Goal: Task Accomplishment & Management: Manage account settings

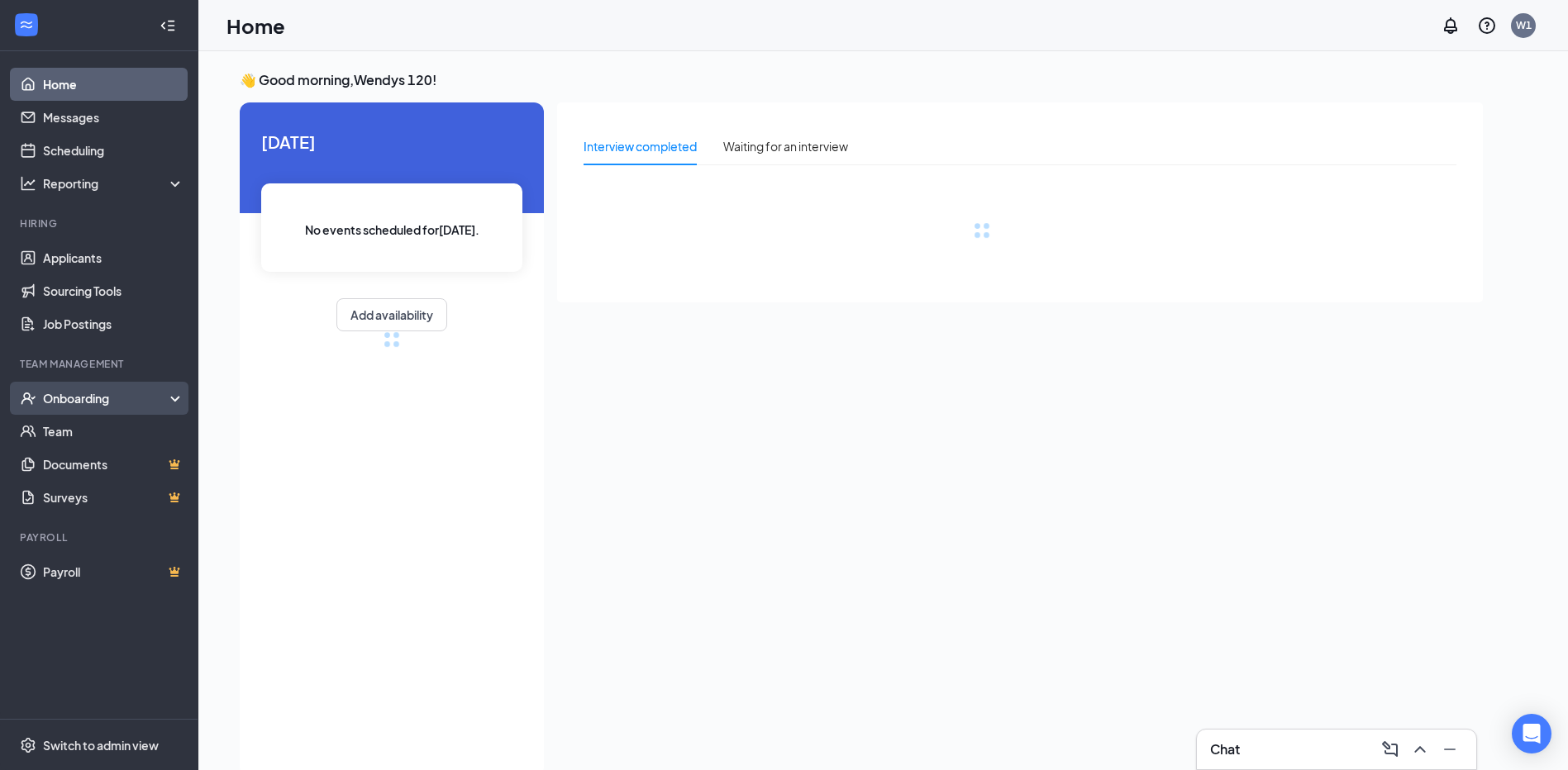
click at [162, 395] on div "Onboarding" at bounding box center [106, 398] width 128 height 16
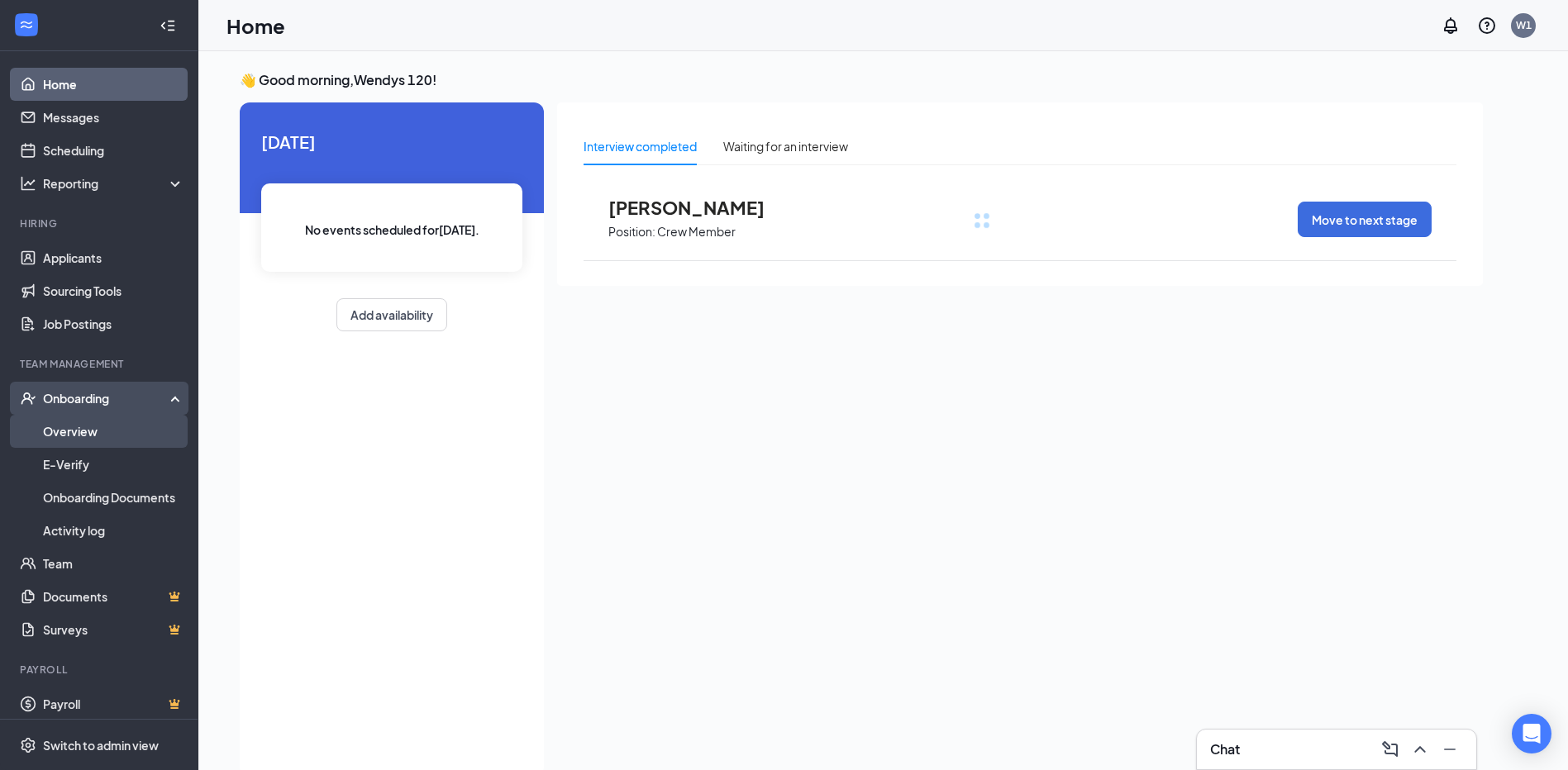
click at [129, 433] on link "Overview" at bounding box center [113, 431] width 141 height 33
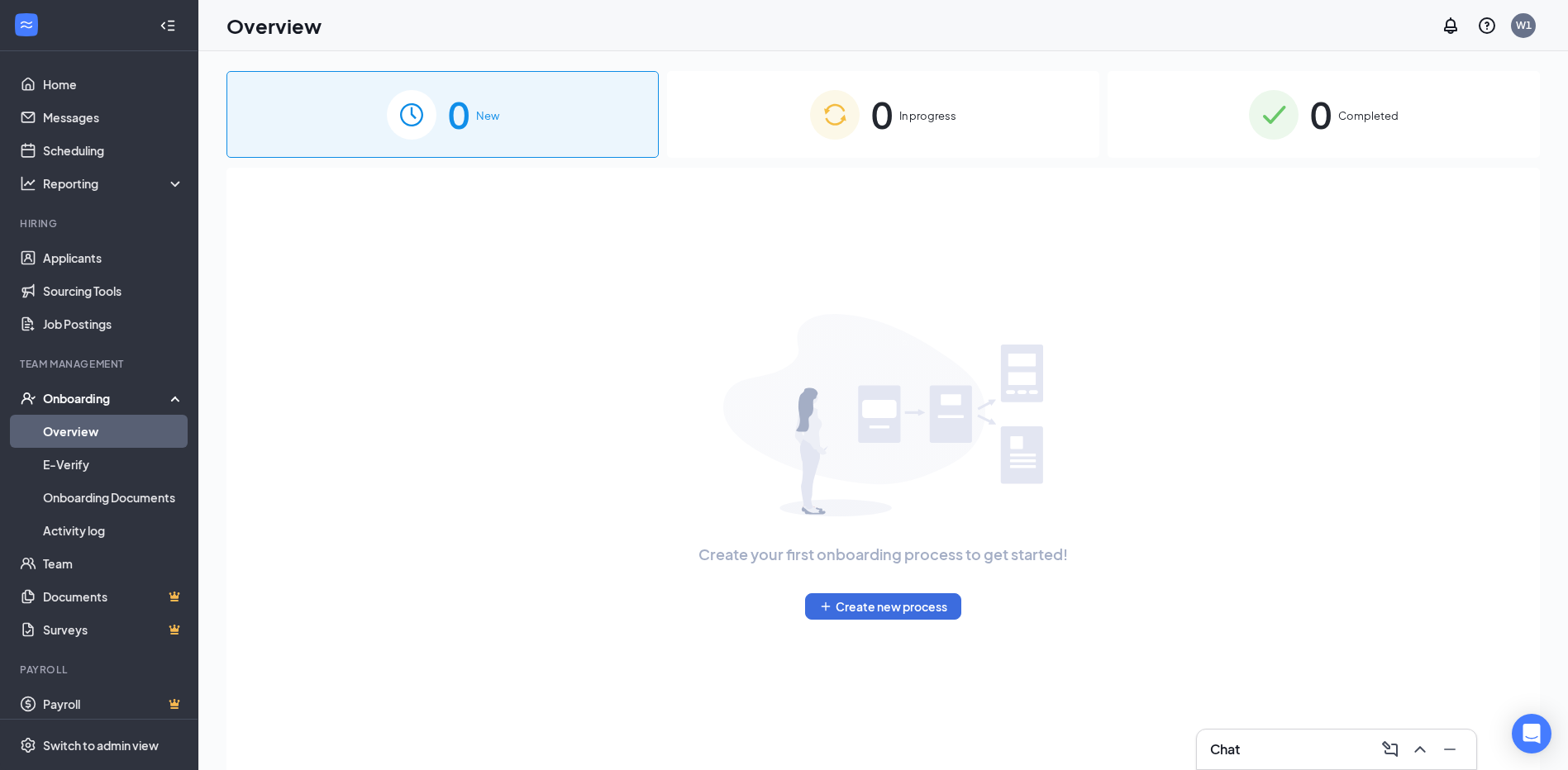
click at [1435, 117] on div "0 Completed" at bounding box center [1323, 115] width 432 height 87
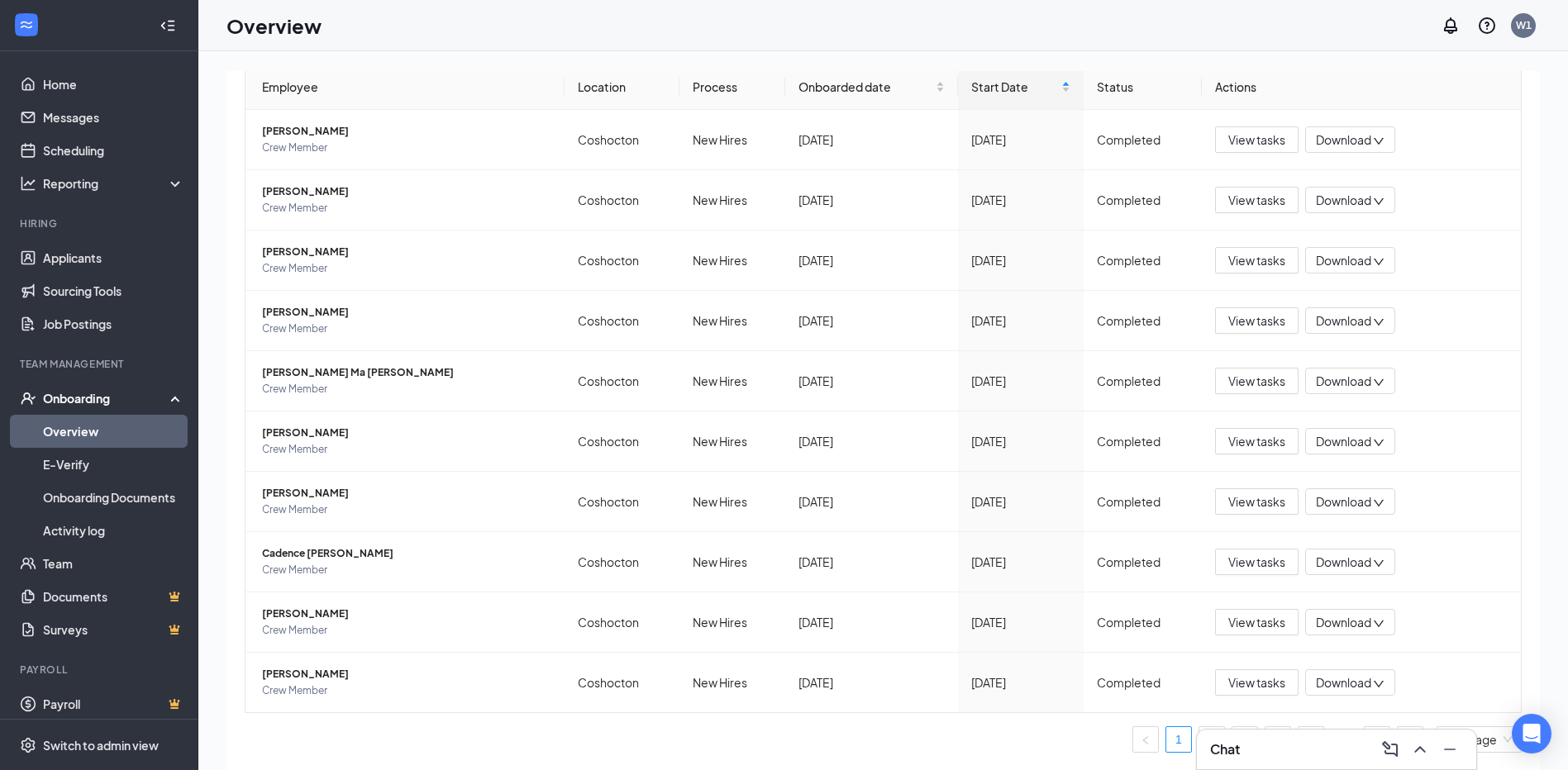
scroll to position [74, 0]
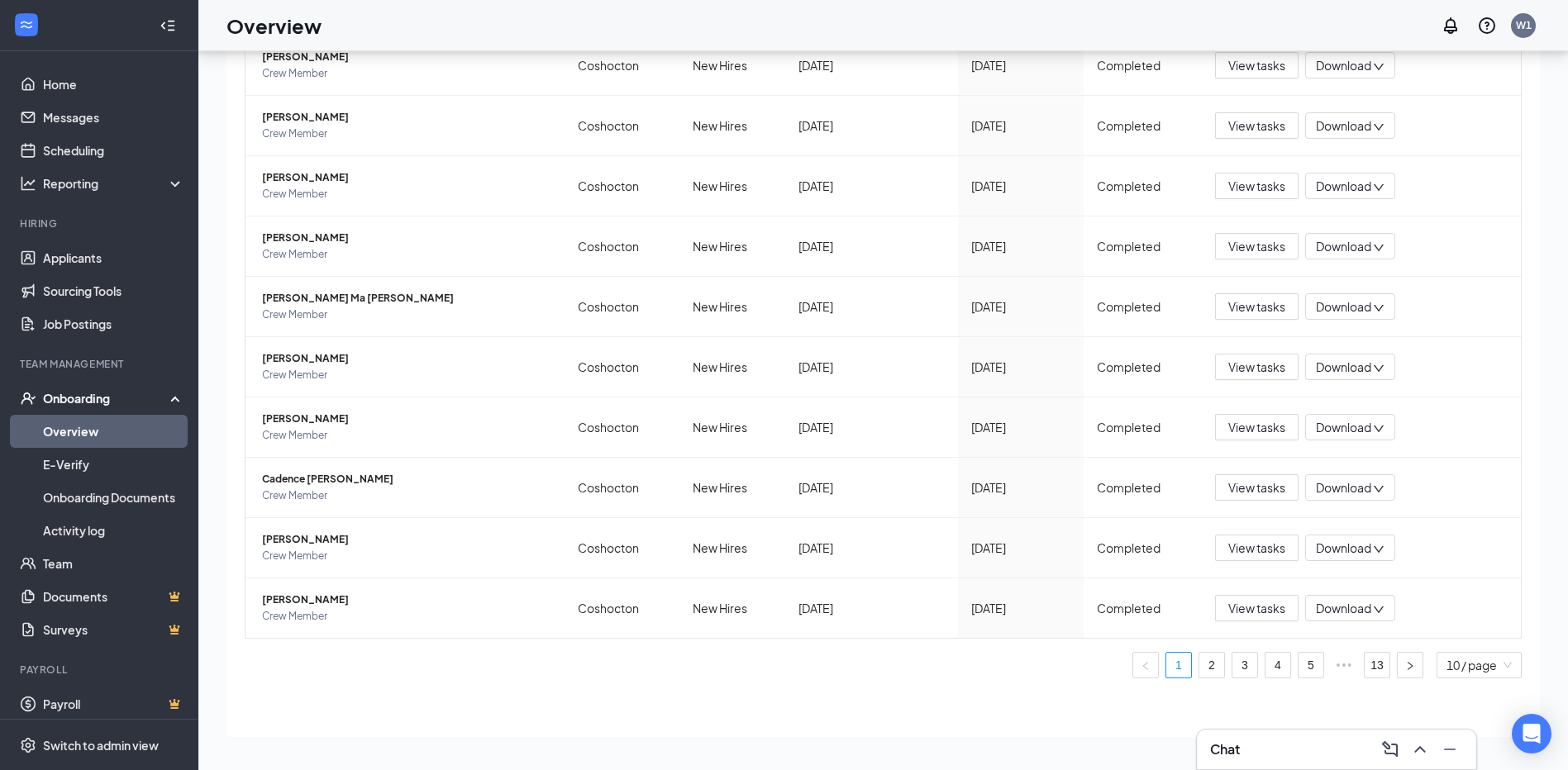
click at [1374, 678] on div "Employee Location Process Onboarded date Start Date Status Actions [PERSON_NAME…" at bounding box center [883, 340] width 1277 height 702
click at [1371, 676] on link "13" at bounding box center [1378, 666] width 25 height 25
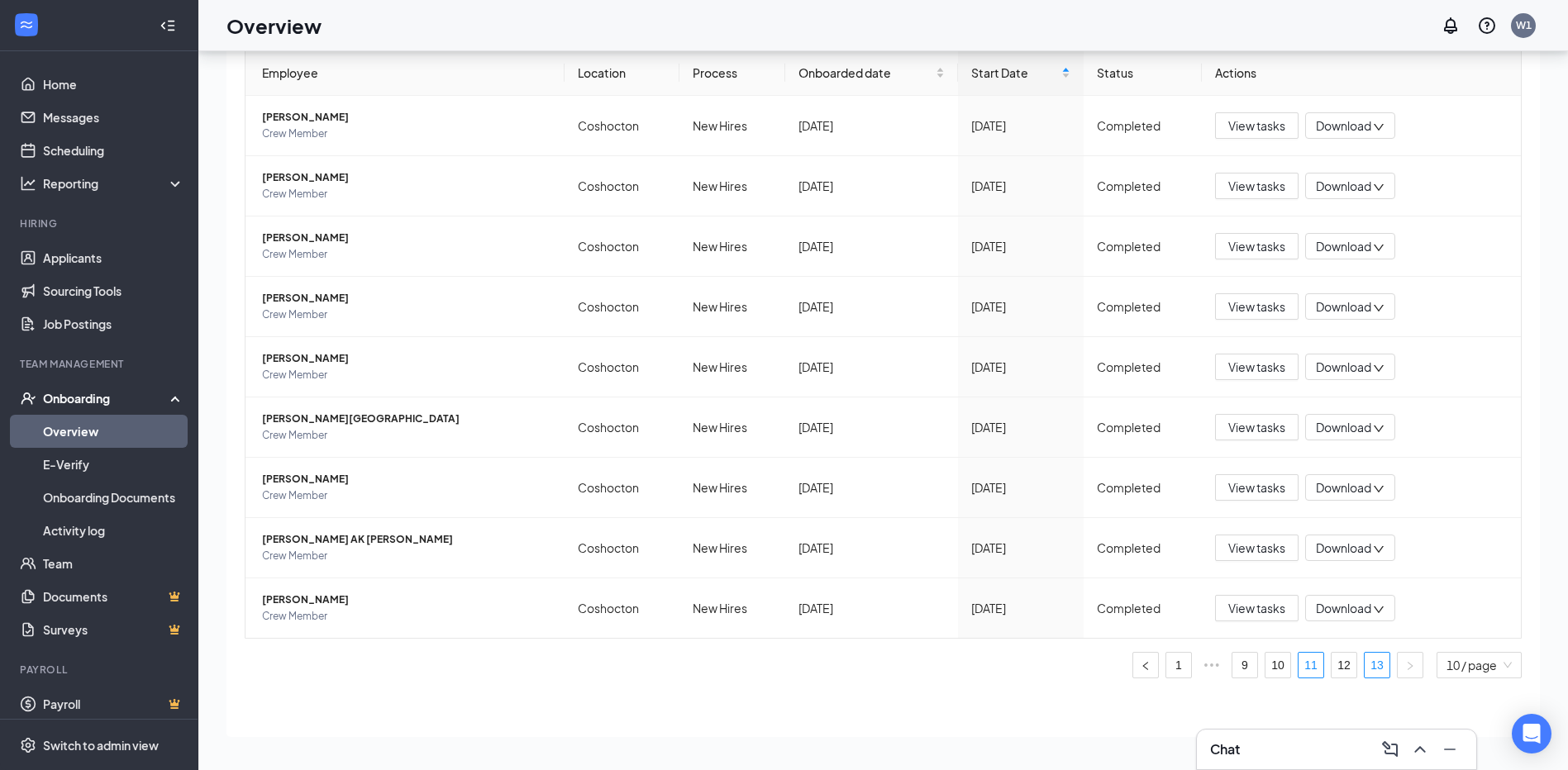
scroll to position [108, 0]
click at [1332, 664] on link "12" at bounding box center [1345, 666] width 25 height 25
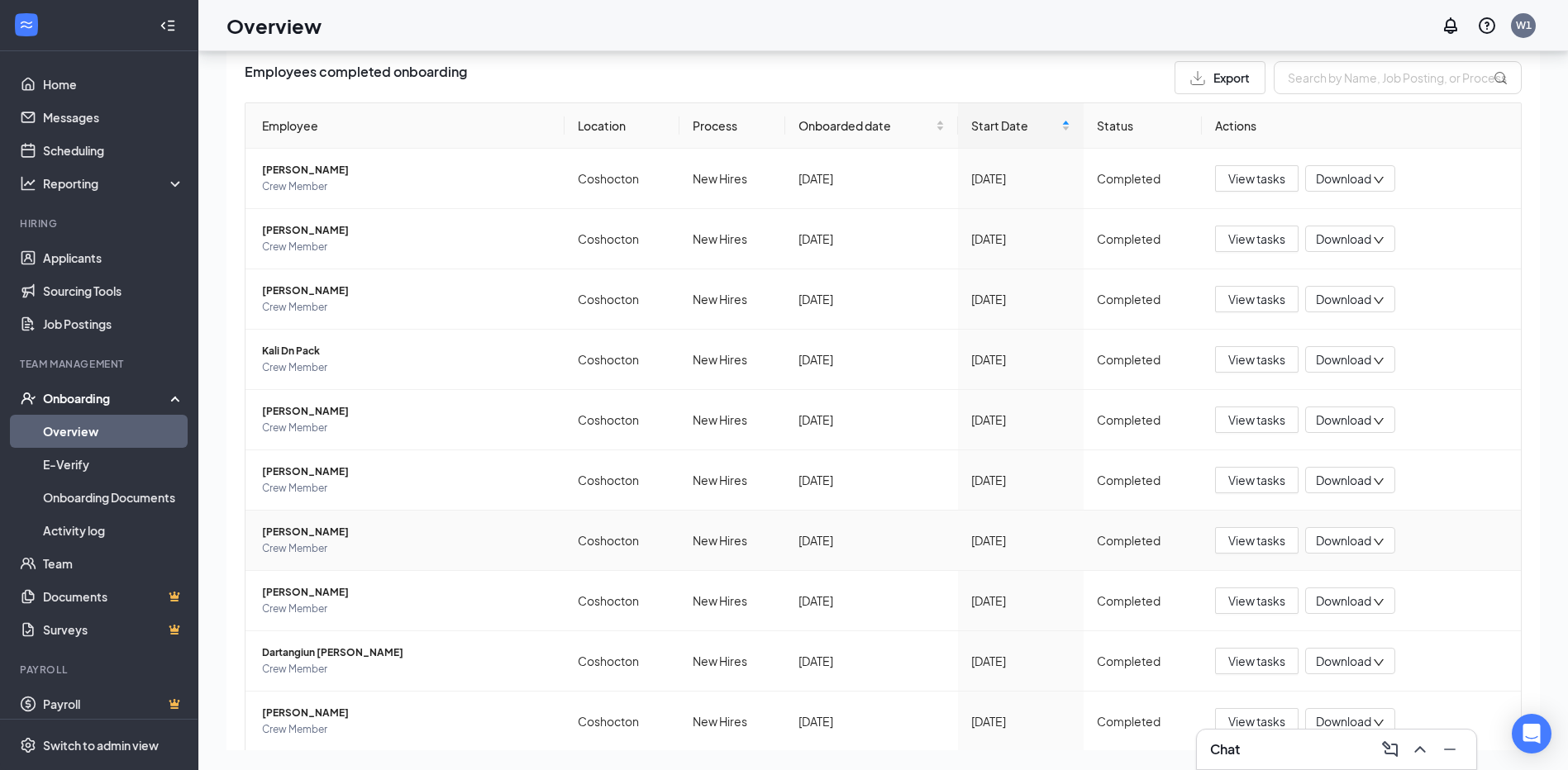
scroll to position [26, 0]
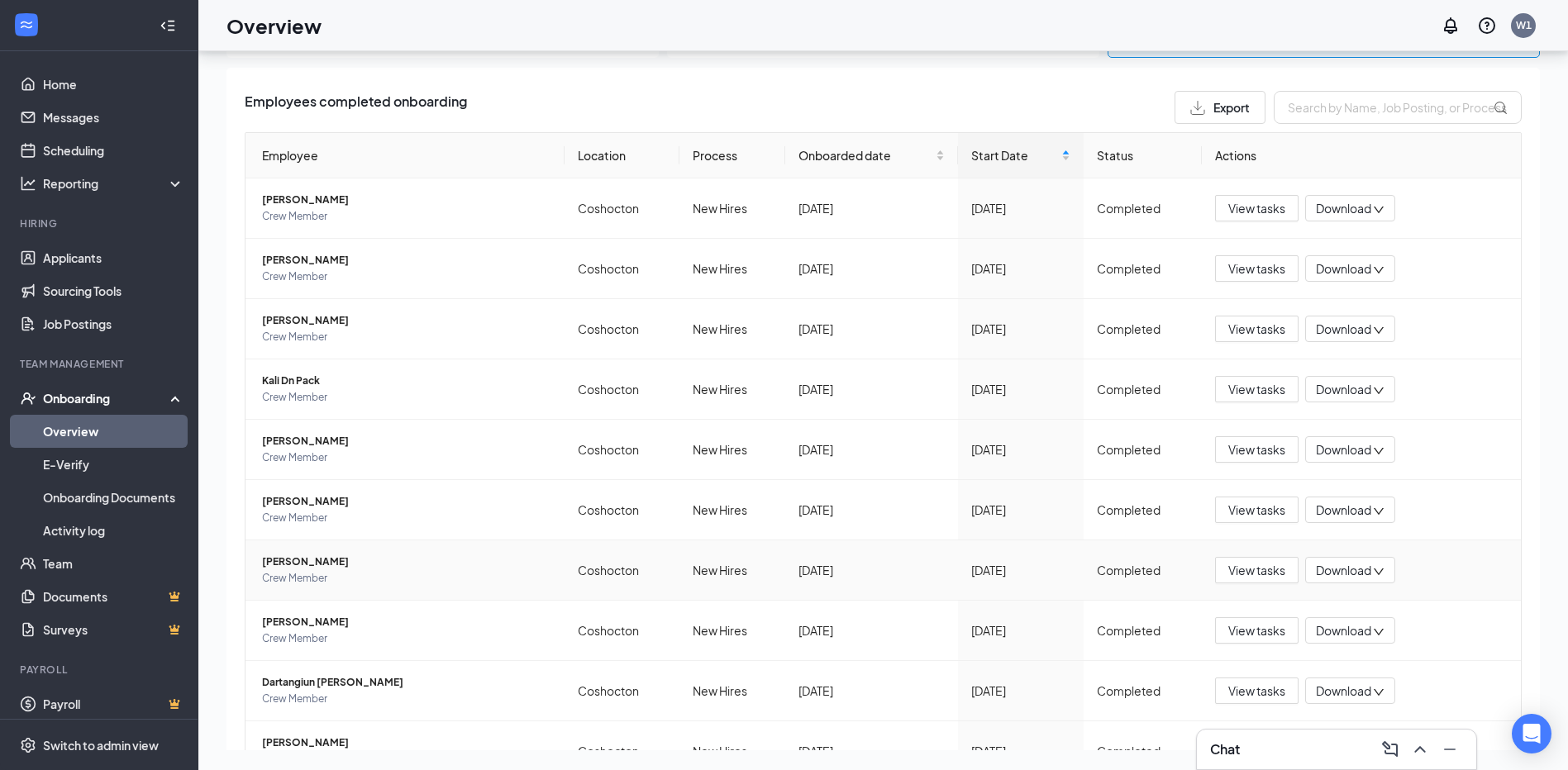
click at [294, 557] on span "[PERSON_NAME]" at bounding box center [406, 561] width 289 height 16
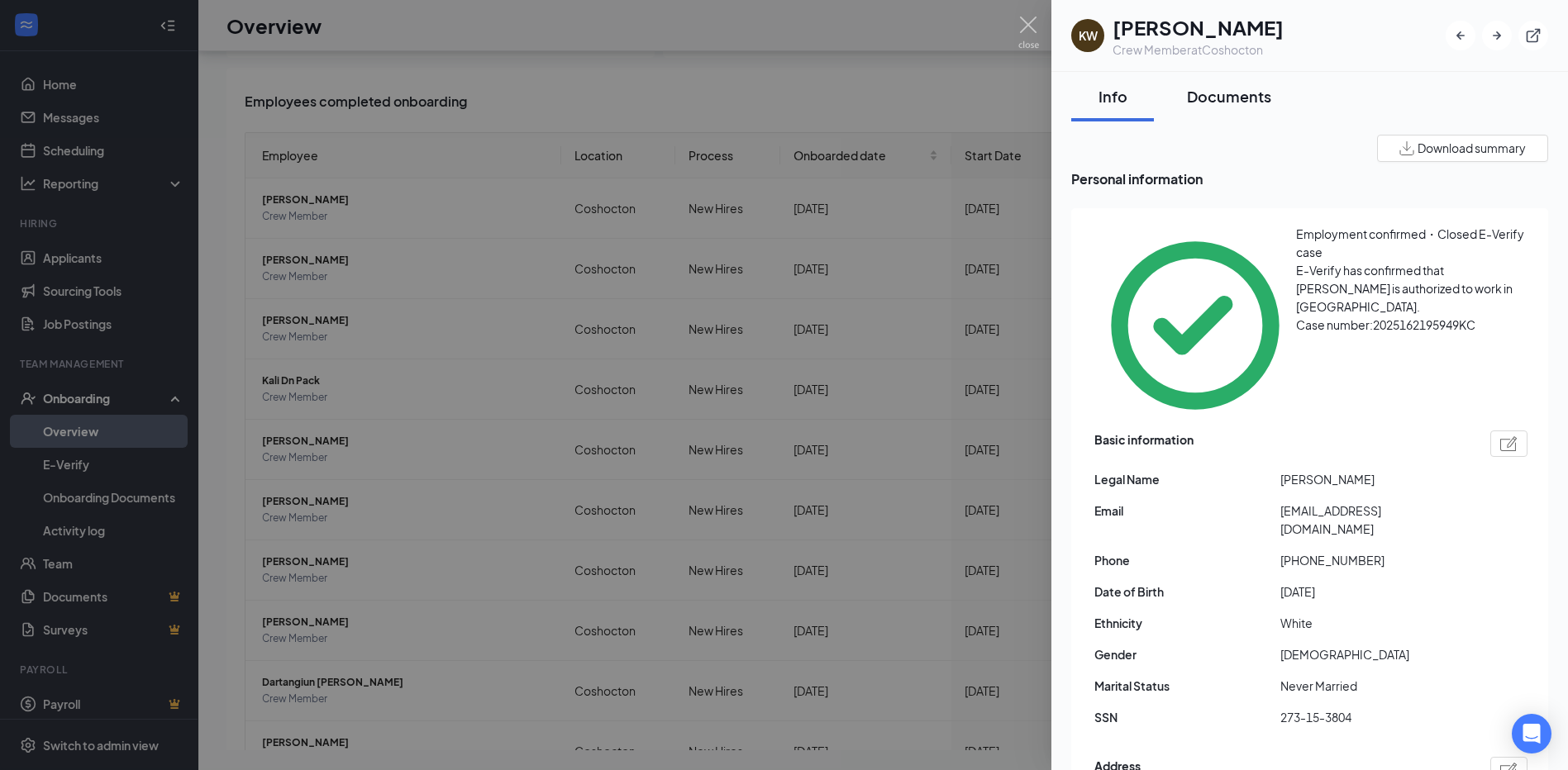
click at [1249, 93] on div "Documents" at bounding box center [1229, 96] width 84 height 20
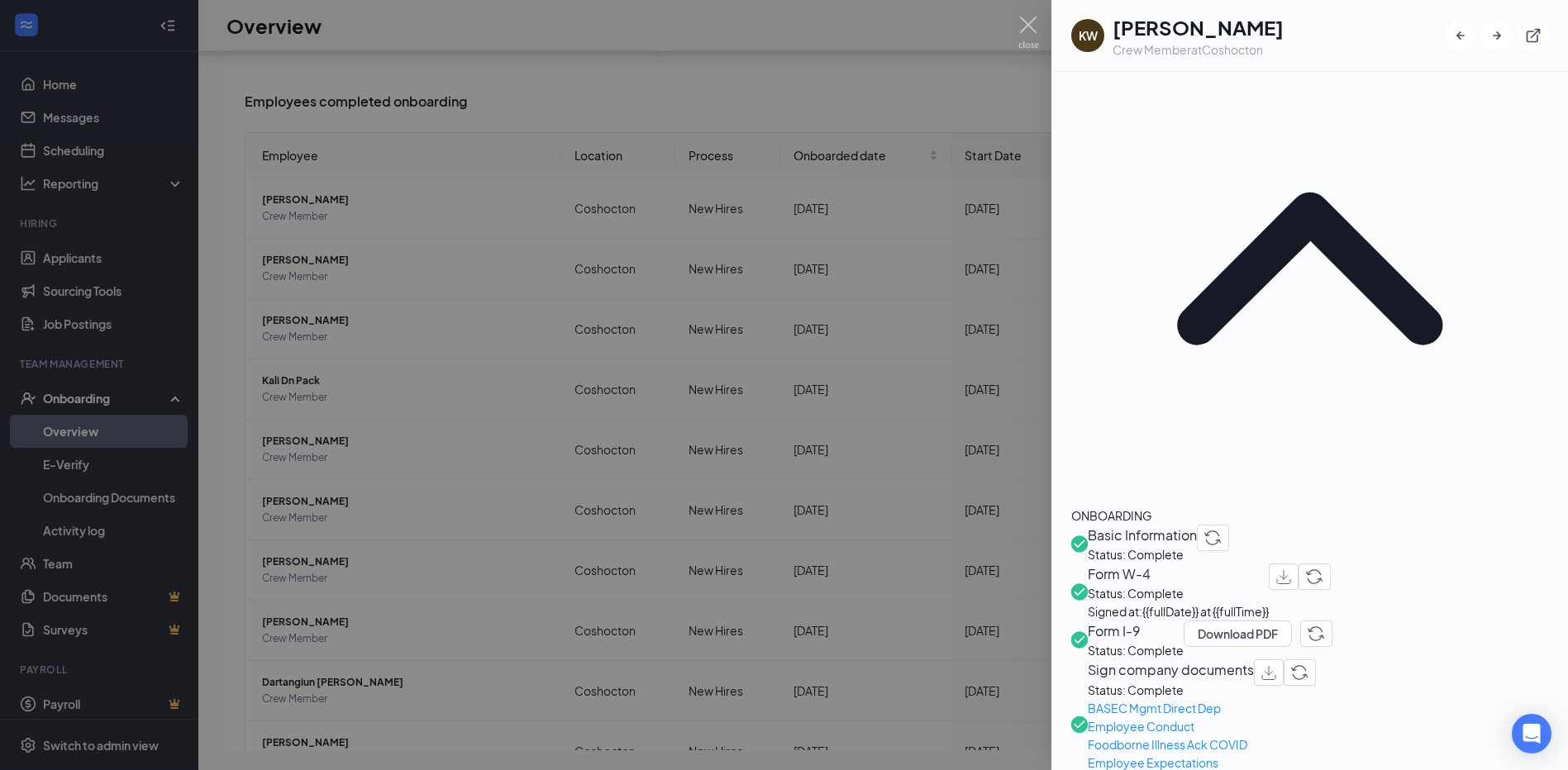
scroll to position [83, 0]
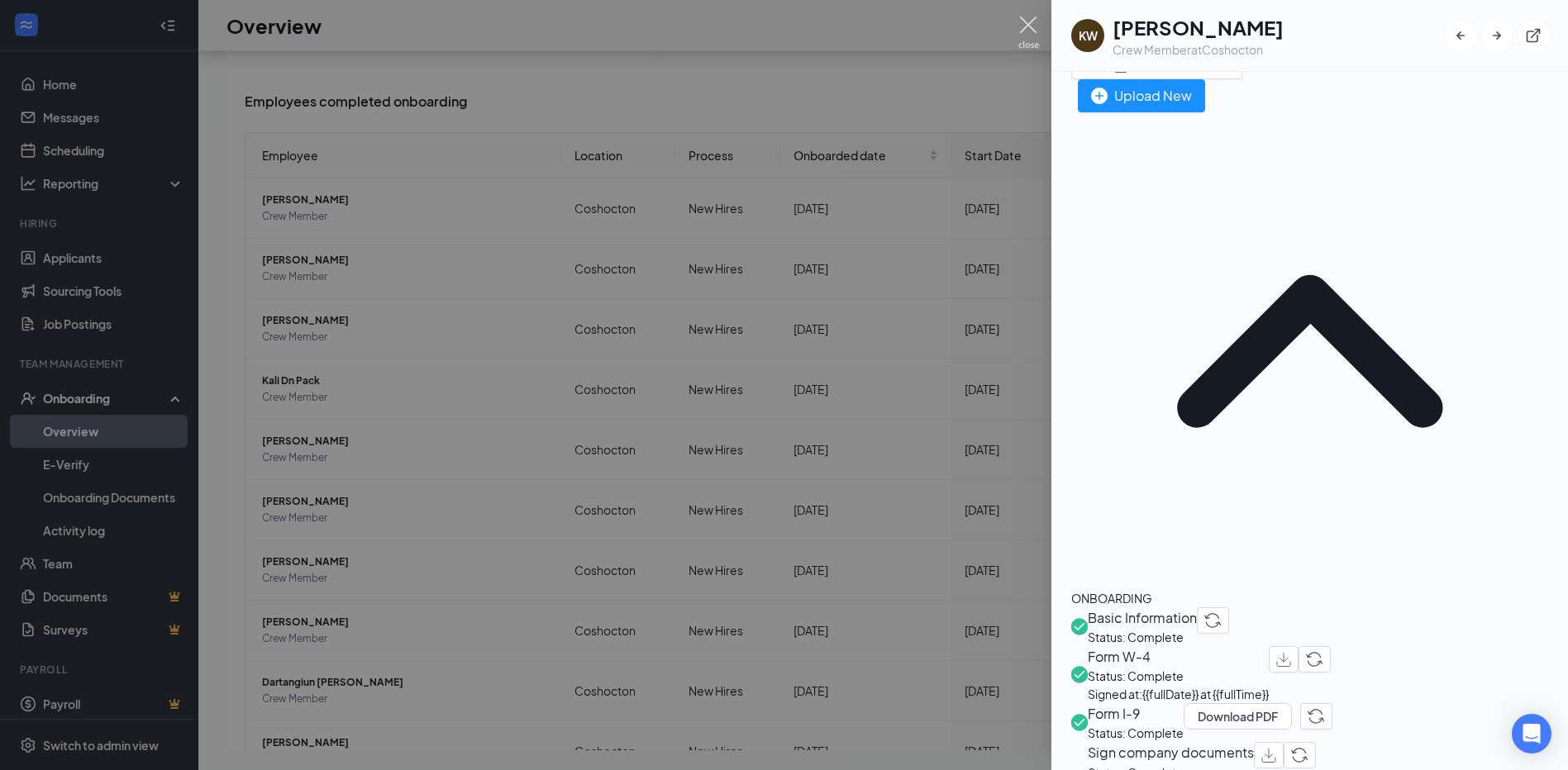
click at [1033, 22] on img at bounding box center [1029, 32] width 20 height 32
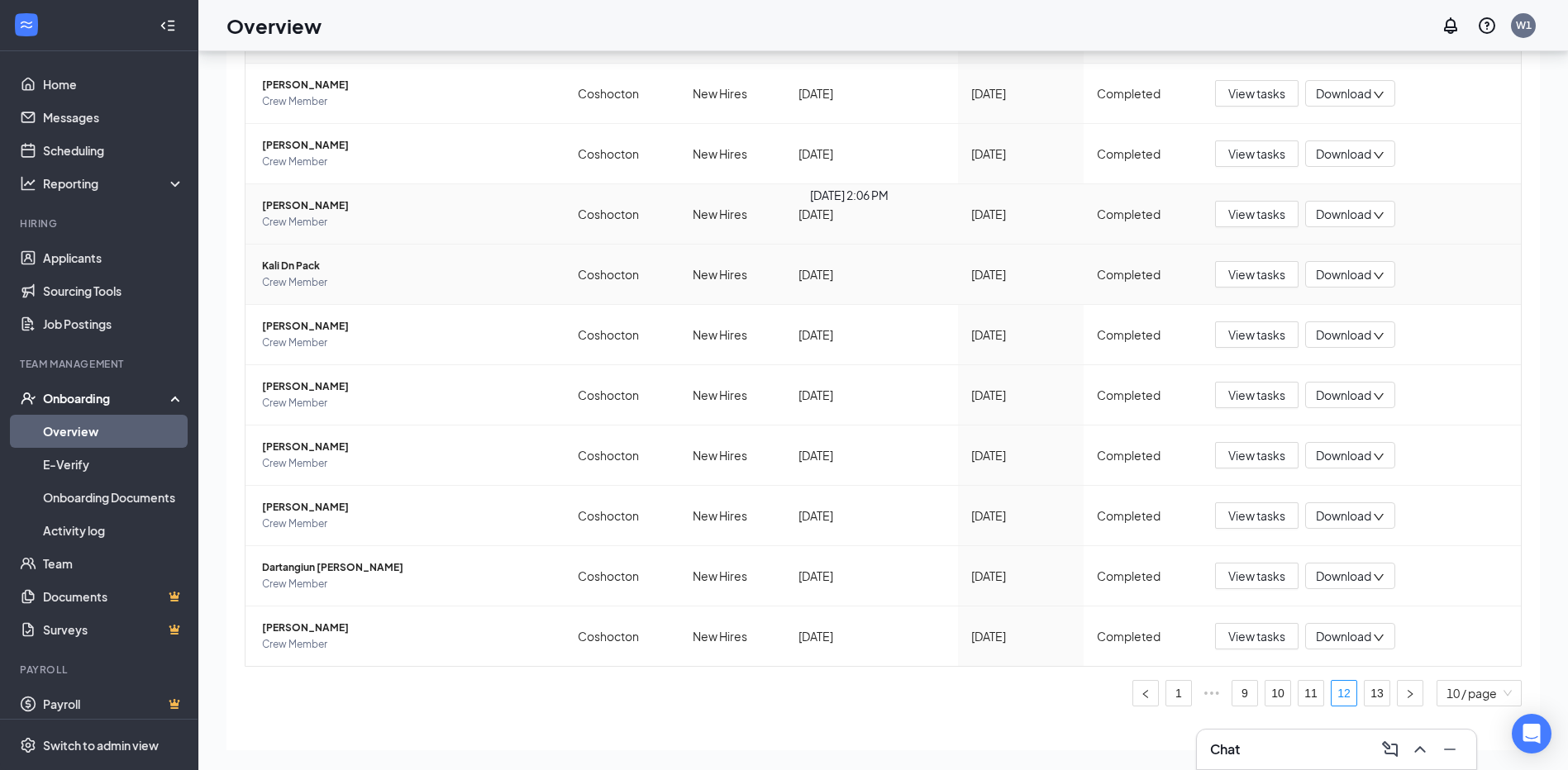
scroll to position [168, 0]
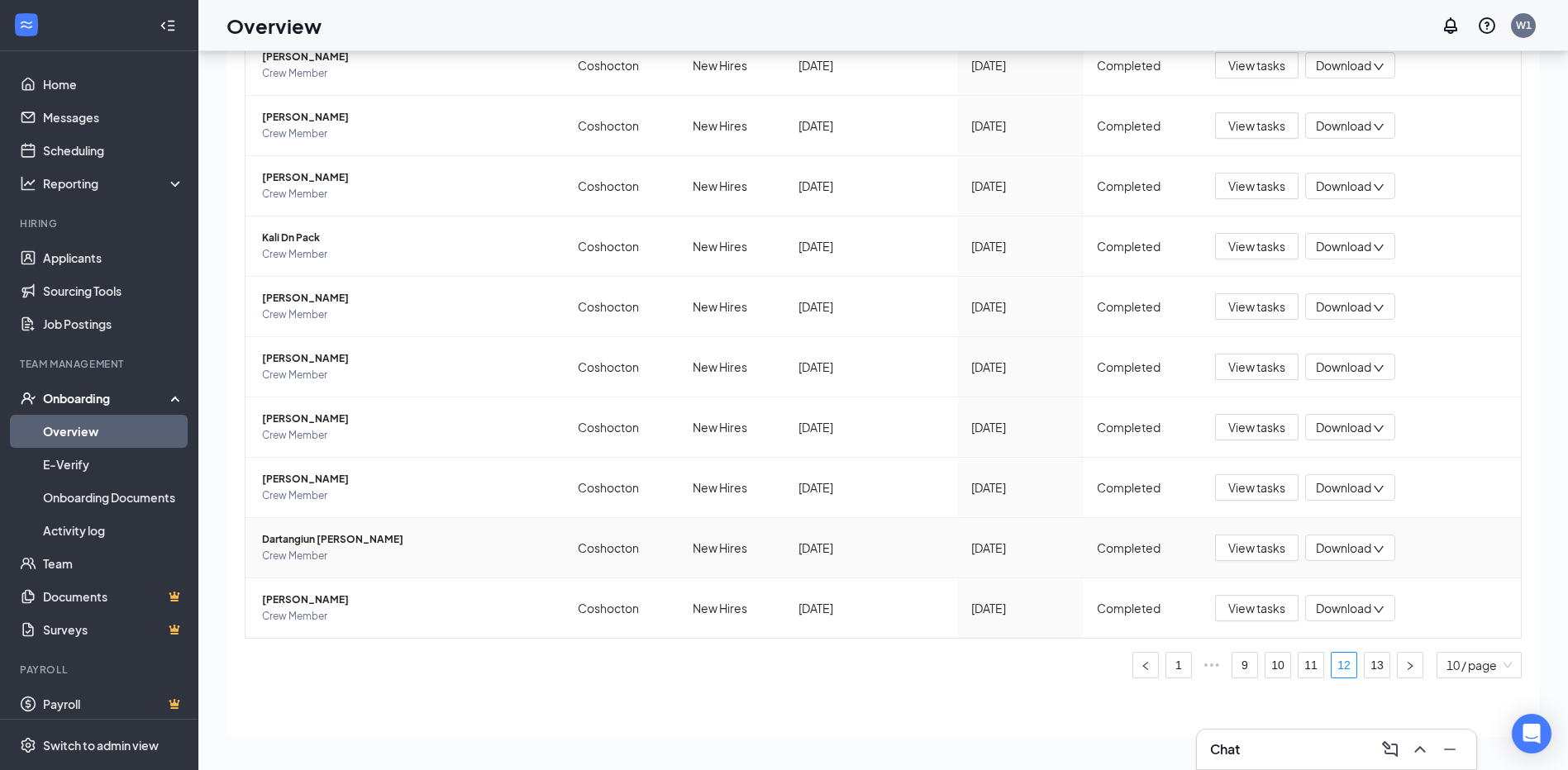
click at [318, 541] on span "Dartangiun [PERSON_NAME]" at bounding box center [406, 539] width 289 height 16
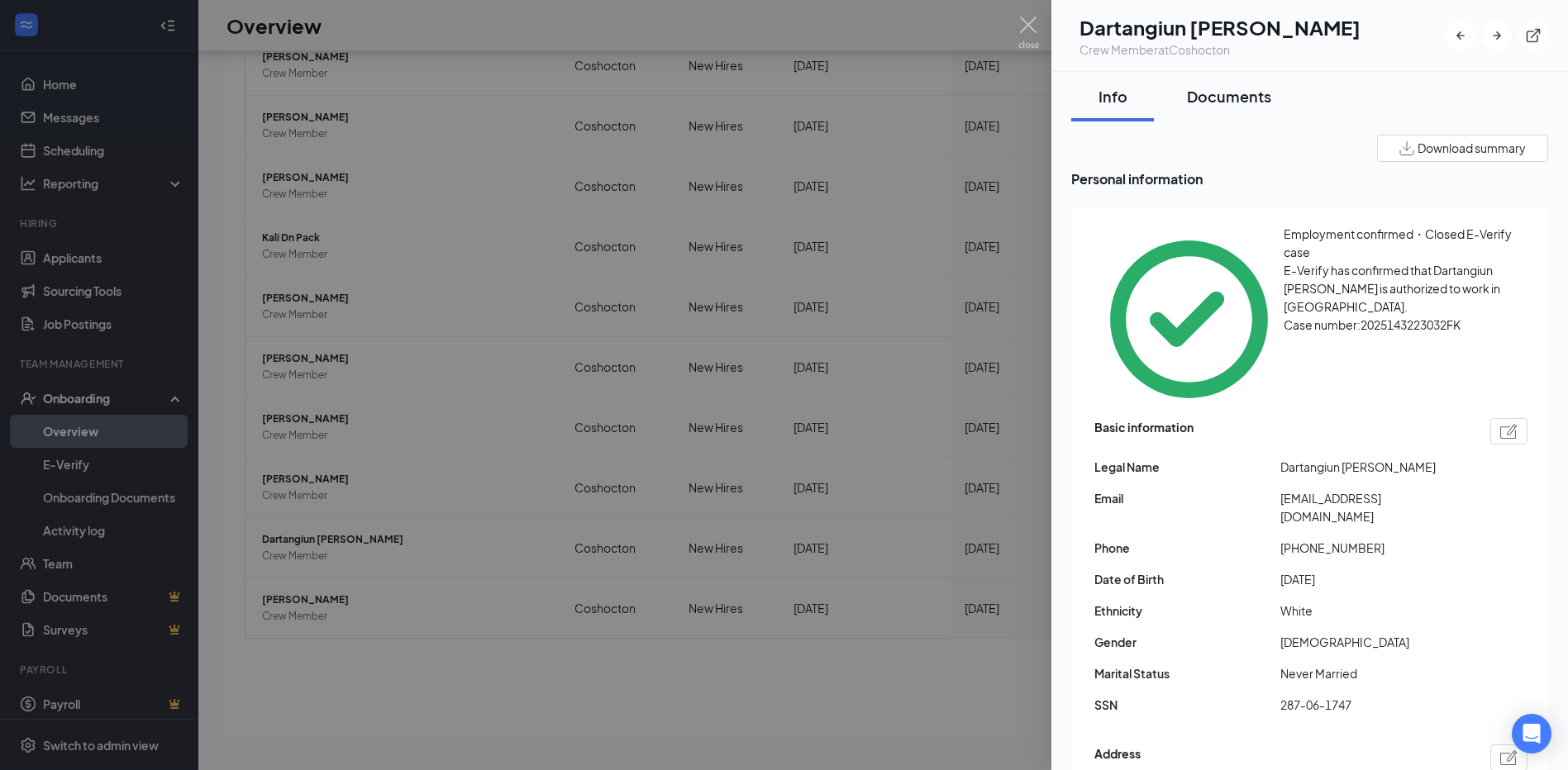
click at [1197, 87] on div "Documents" at bounding box center [1229, 96] width 84 height 20
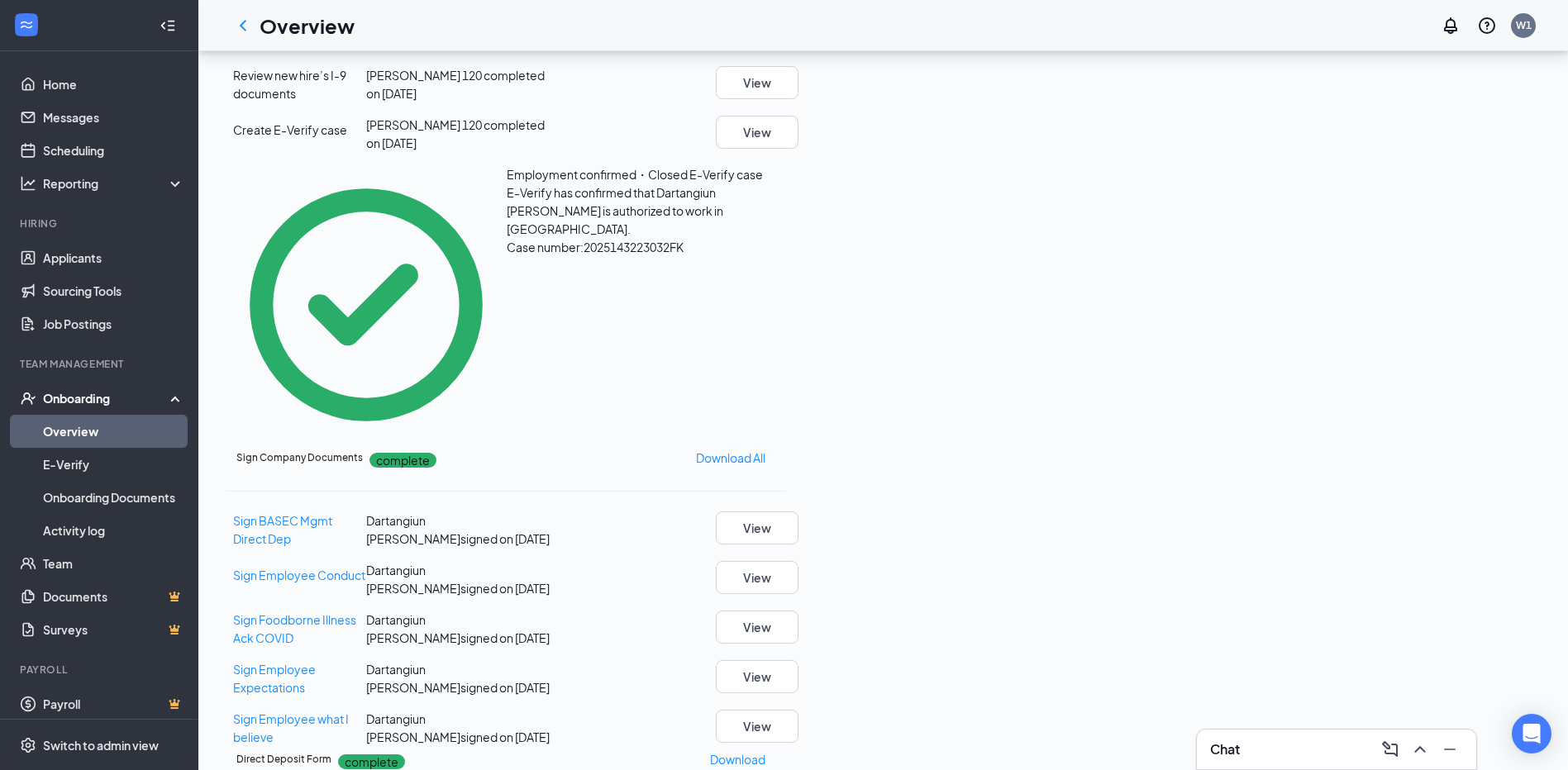
scroll to position [165, 0]
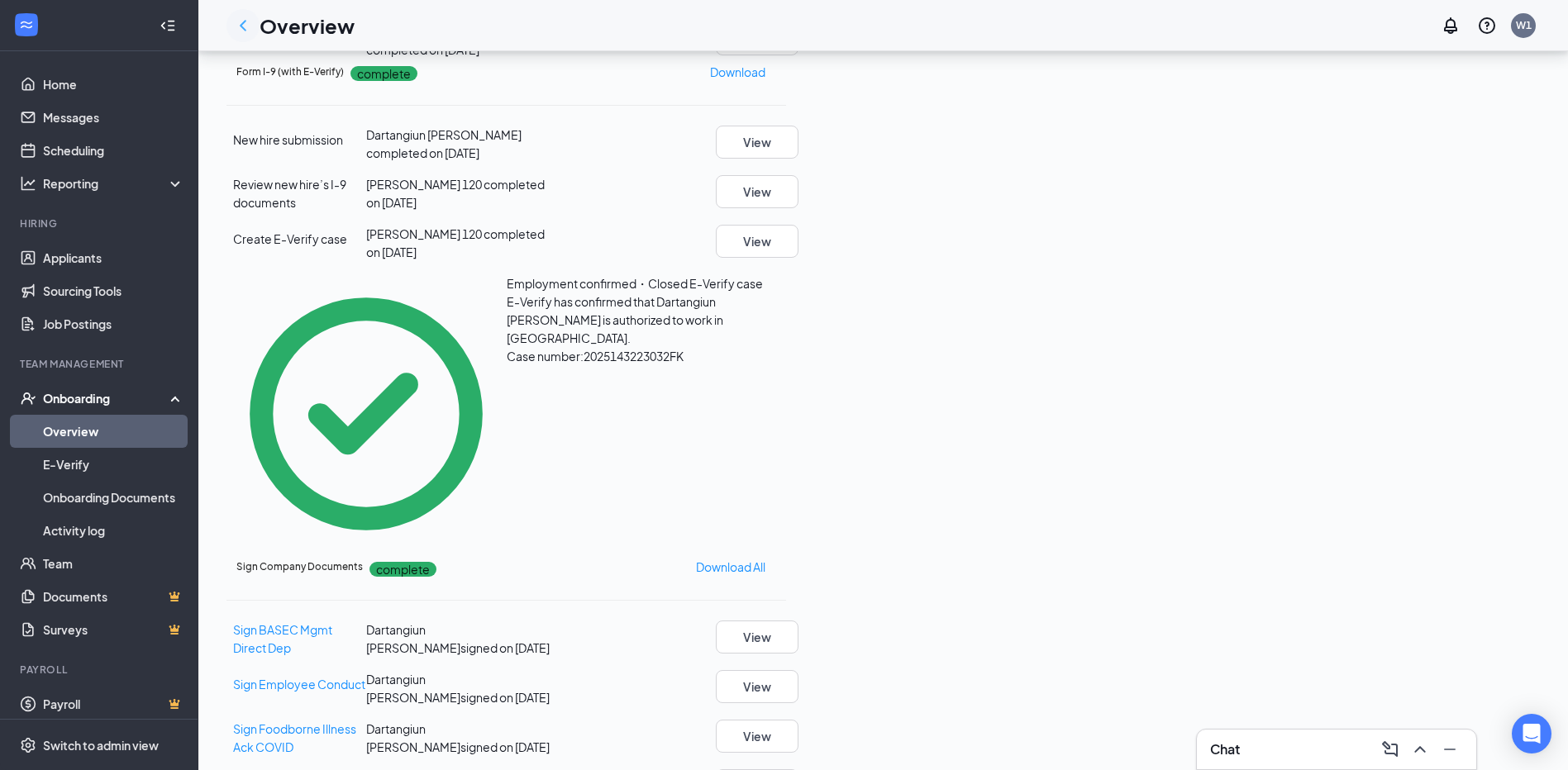
click at [237, 32] on icon "ChevronLeft" at bounding box center [243, 25] width 20 height 20
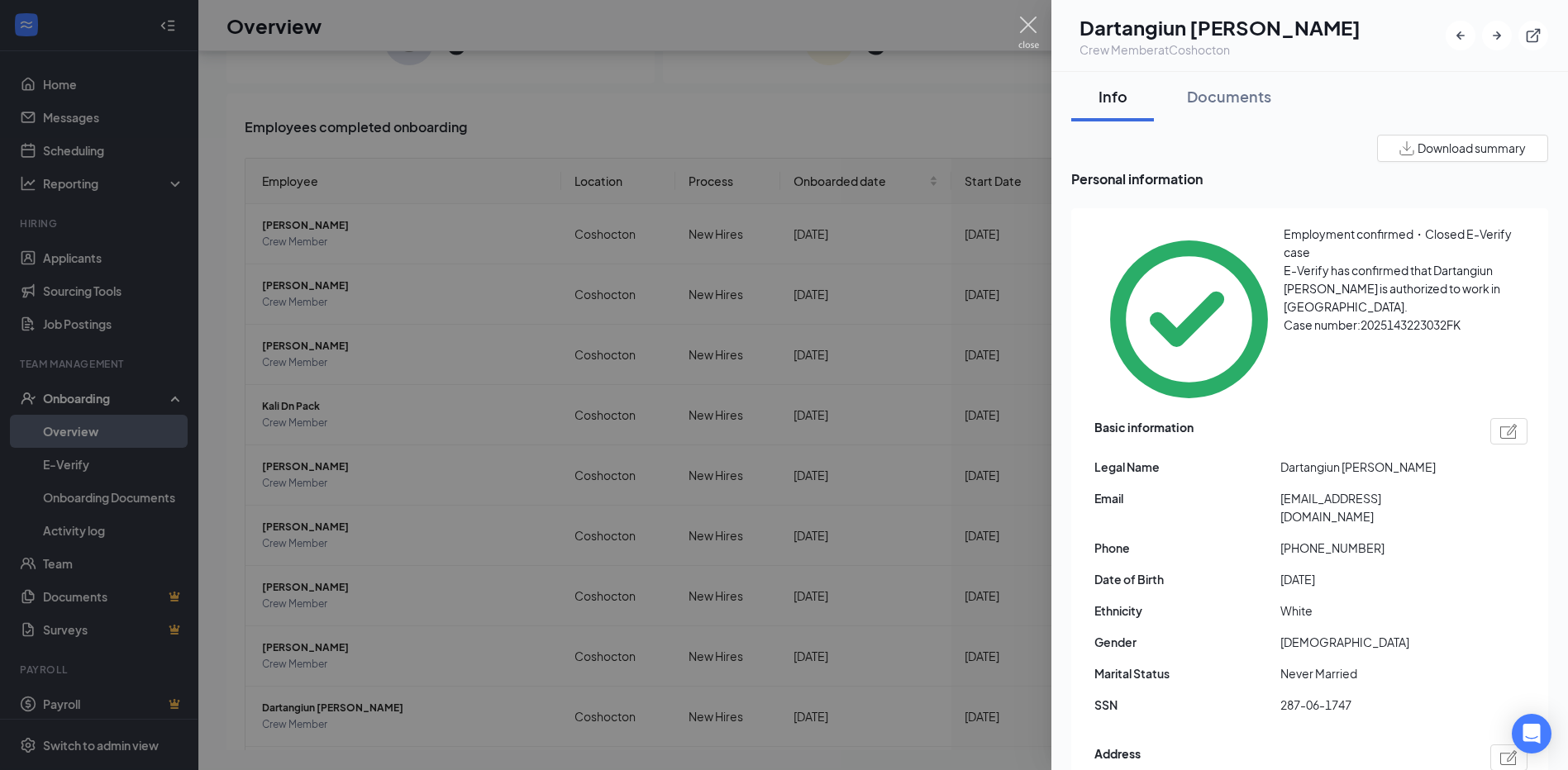
click at [1026, 28] on img at bounding box center [1029, 32] width 20 height 32
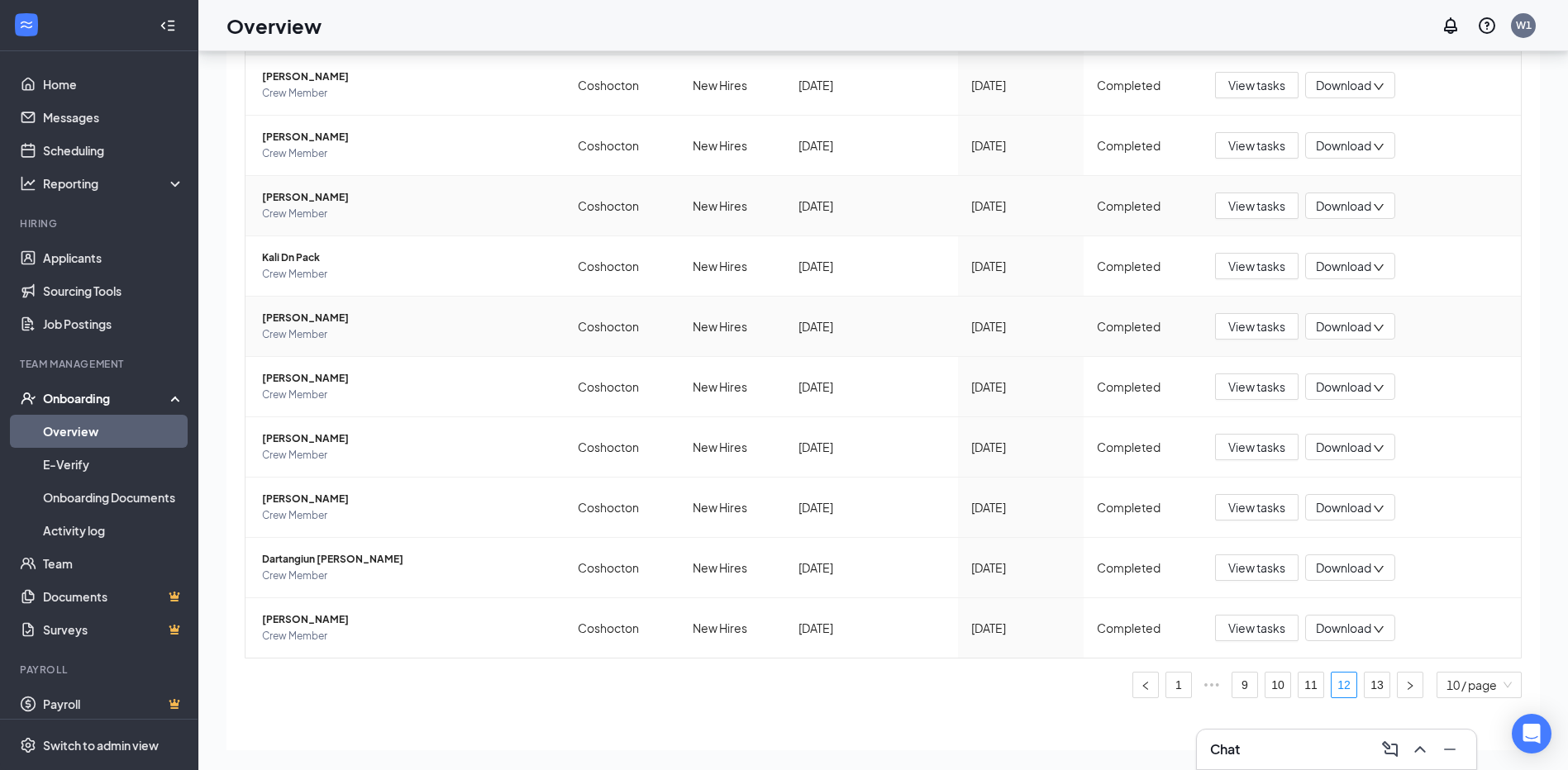
scroll to position [168, 0]
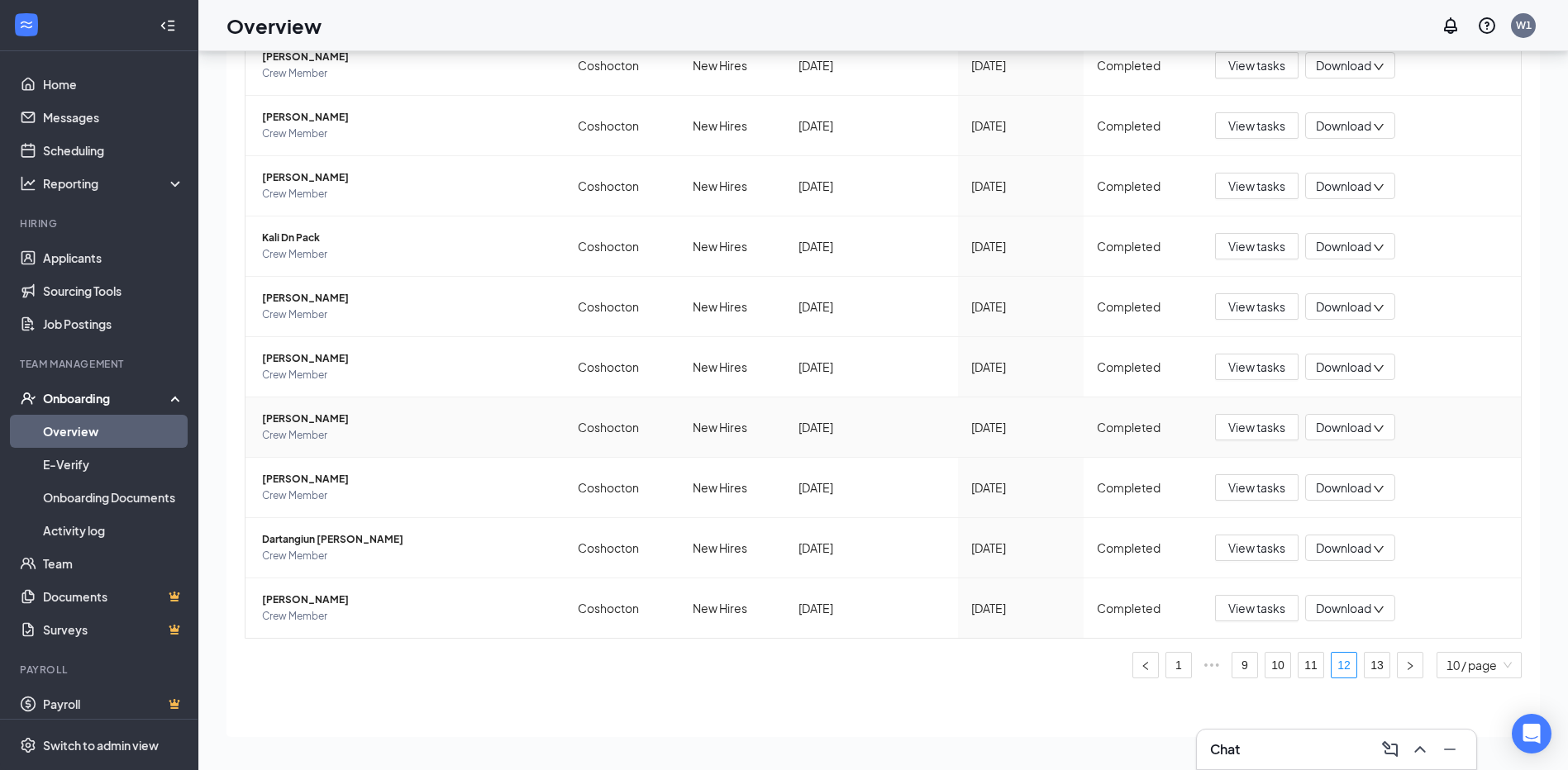
click at [340, 418] on span "[PERSON_NAME]" at bounding box center [406, 418] width 289 height 16
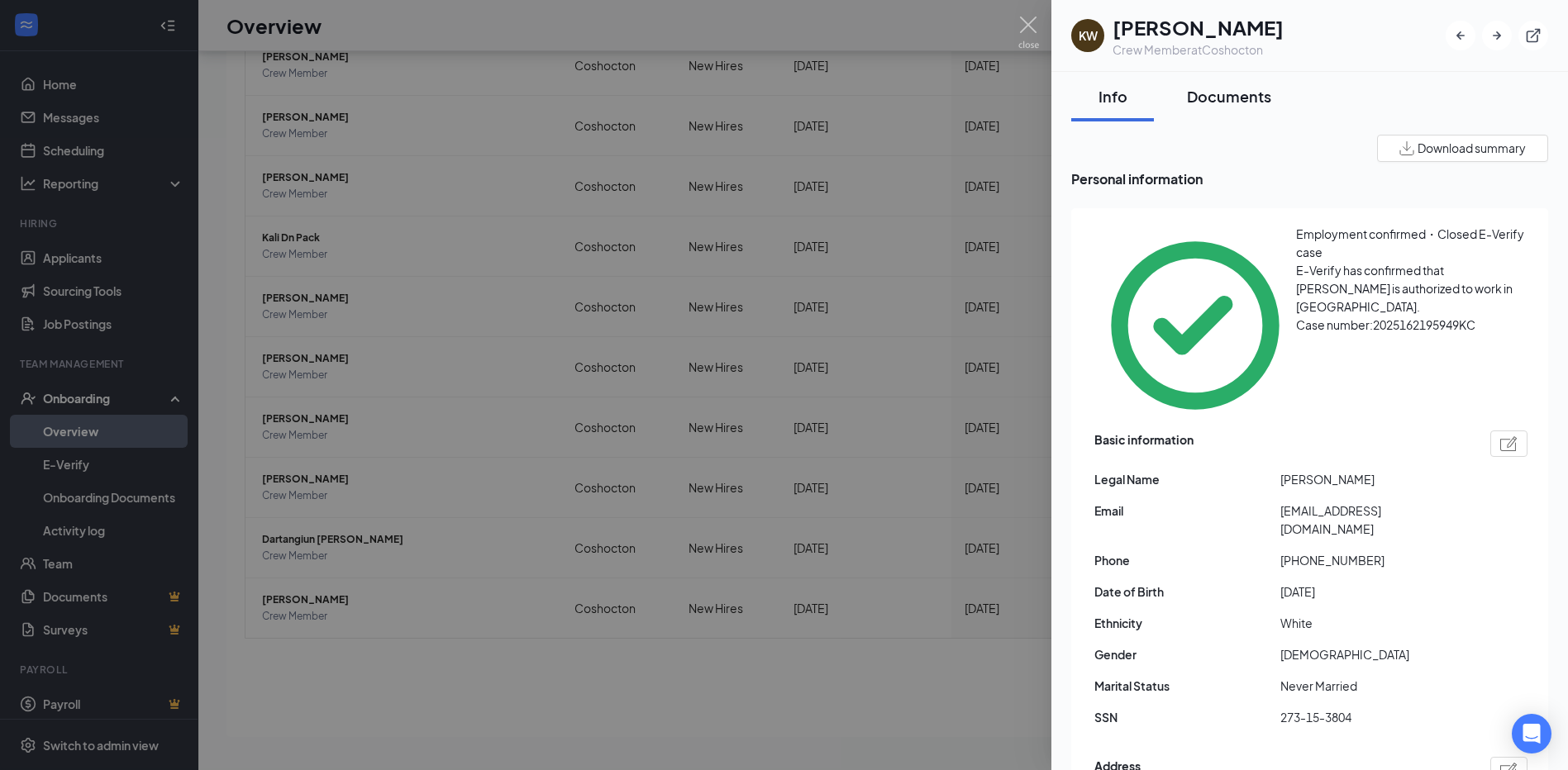
click at [1275, 100] on button "Documents" at bounding box center [1229, 96] width 117 height 49
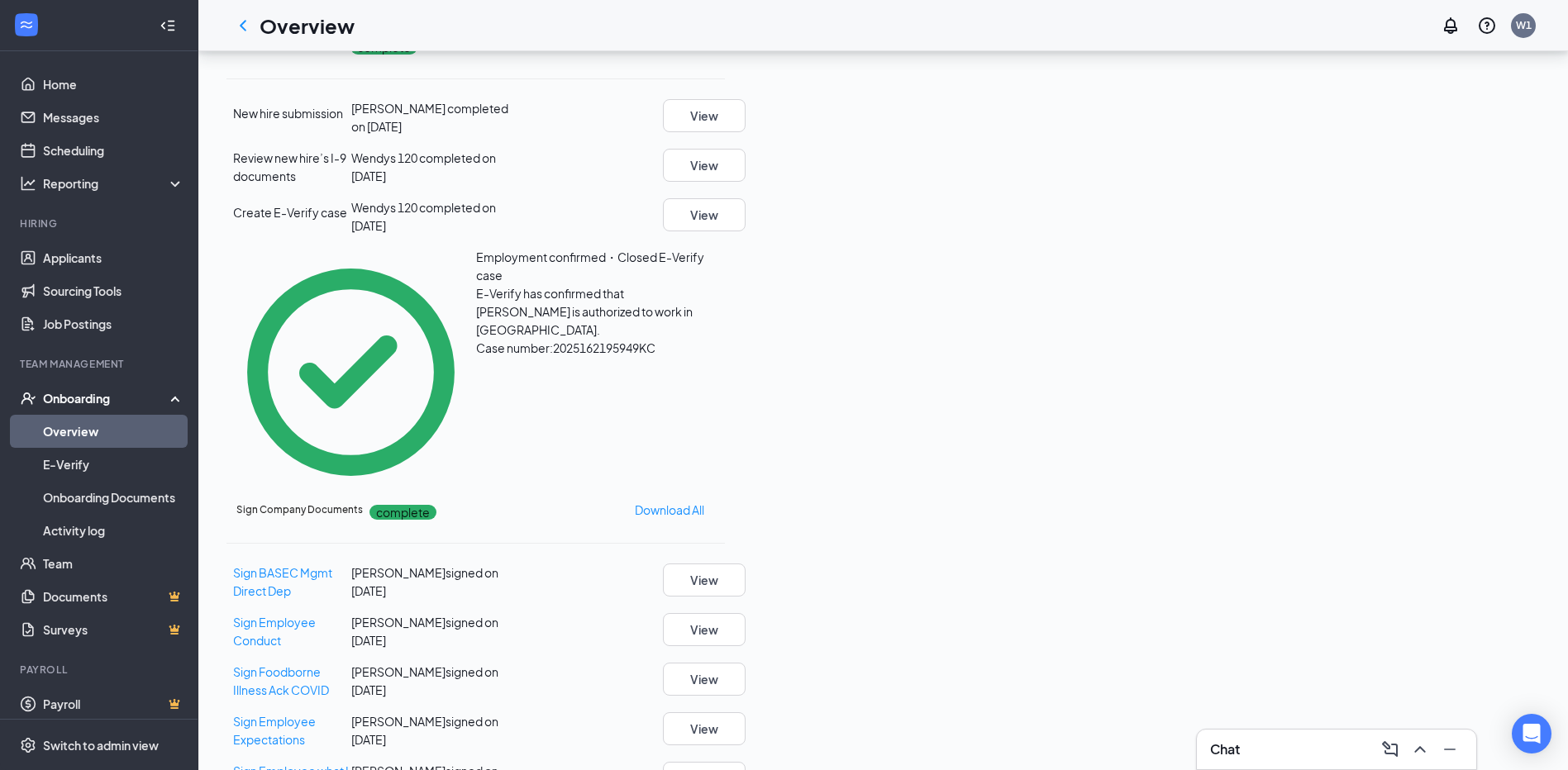
scroll to position [571, 0]
click at [745, 563] on button "View" at bounding box center [705, 580] width 83 height 33
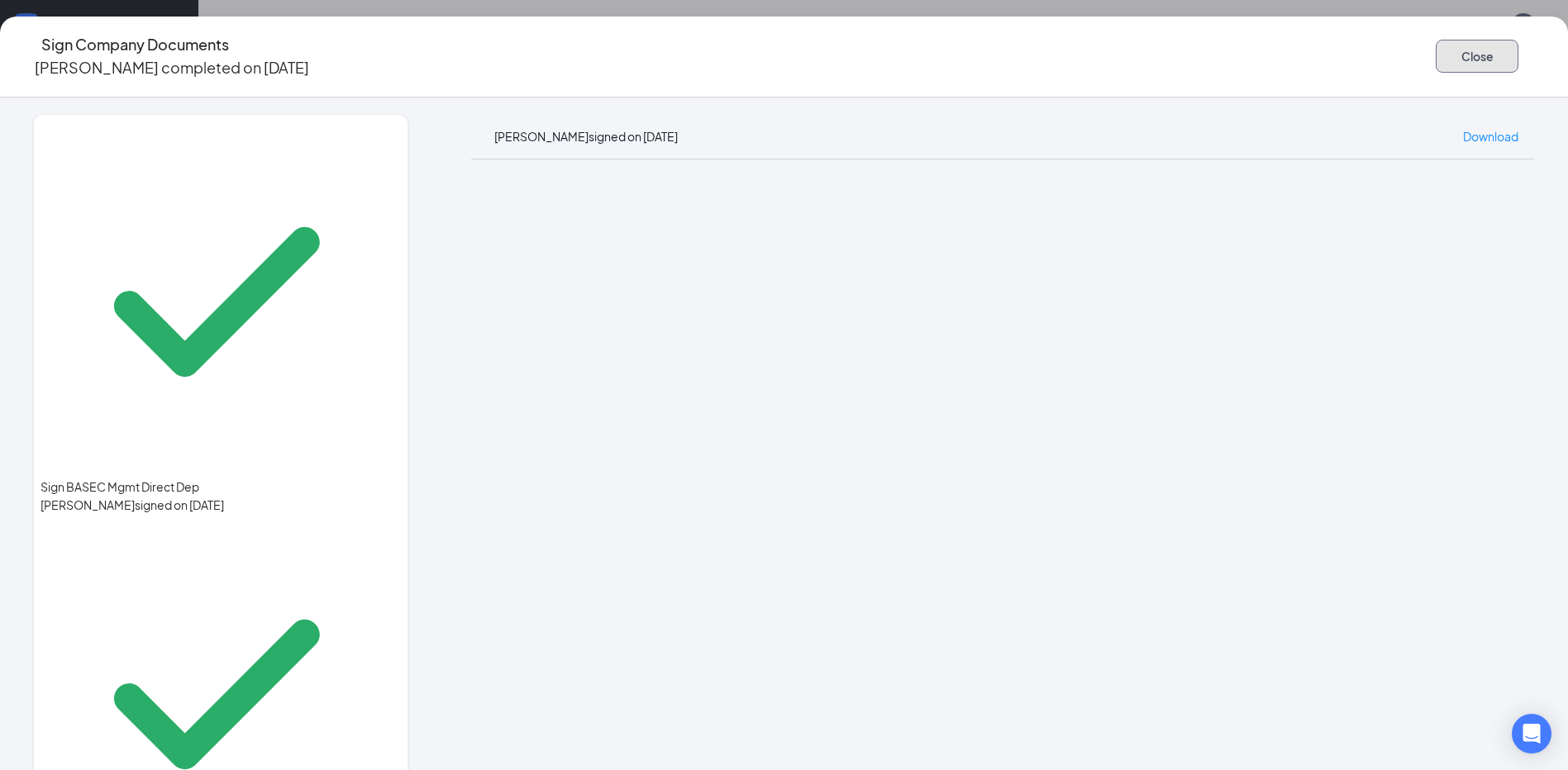
click at [1437, 51] on button "Close" at bounding box center [1478, 56] width 83 height 33
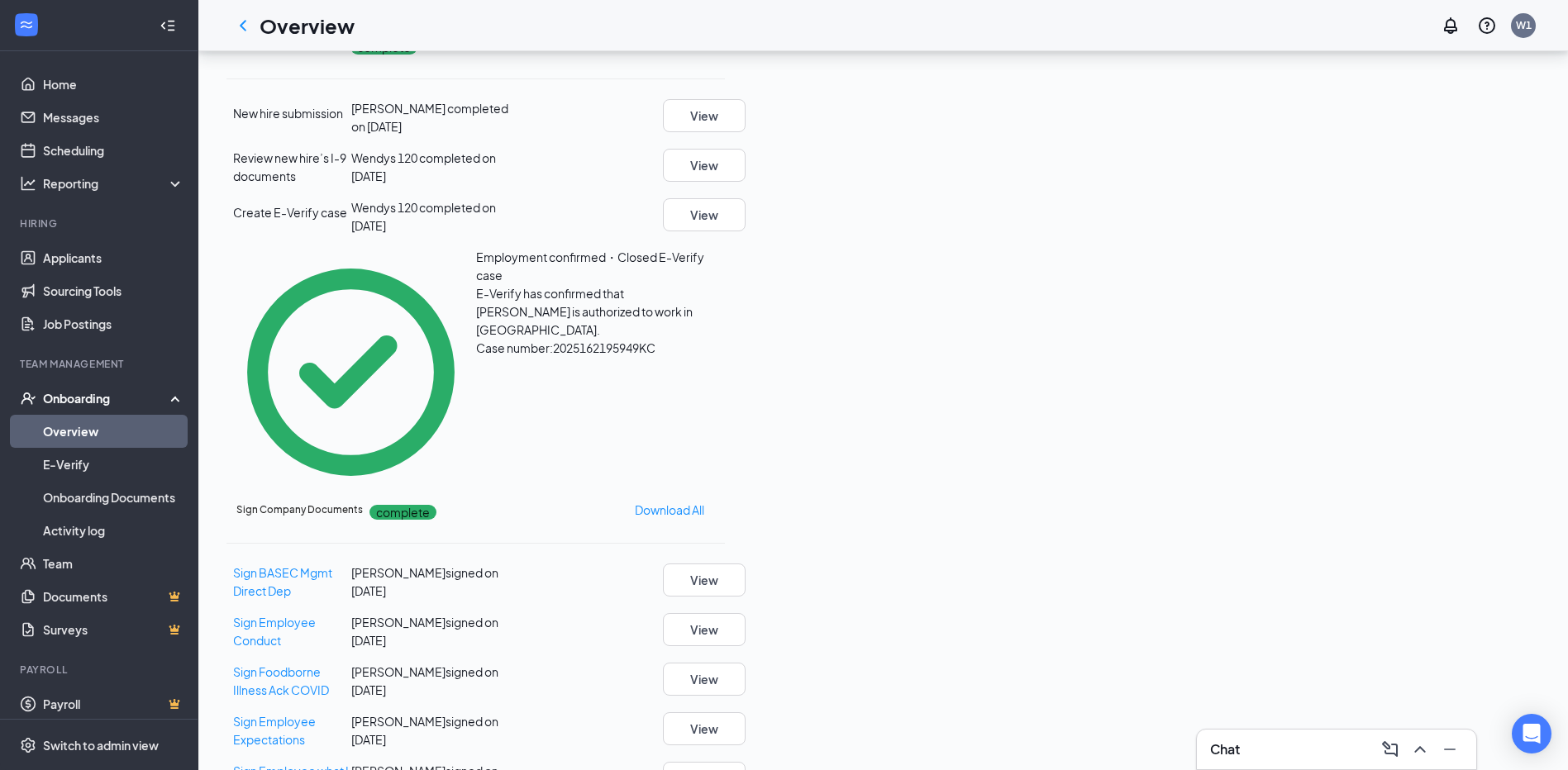
click at [100, 439] on link "Overview" at bounding box center [113, 431] width 141 height 33
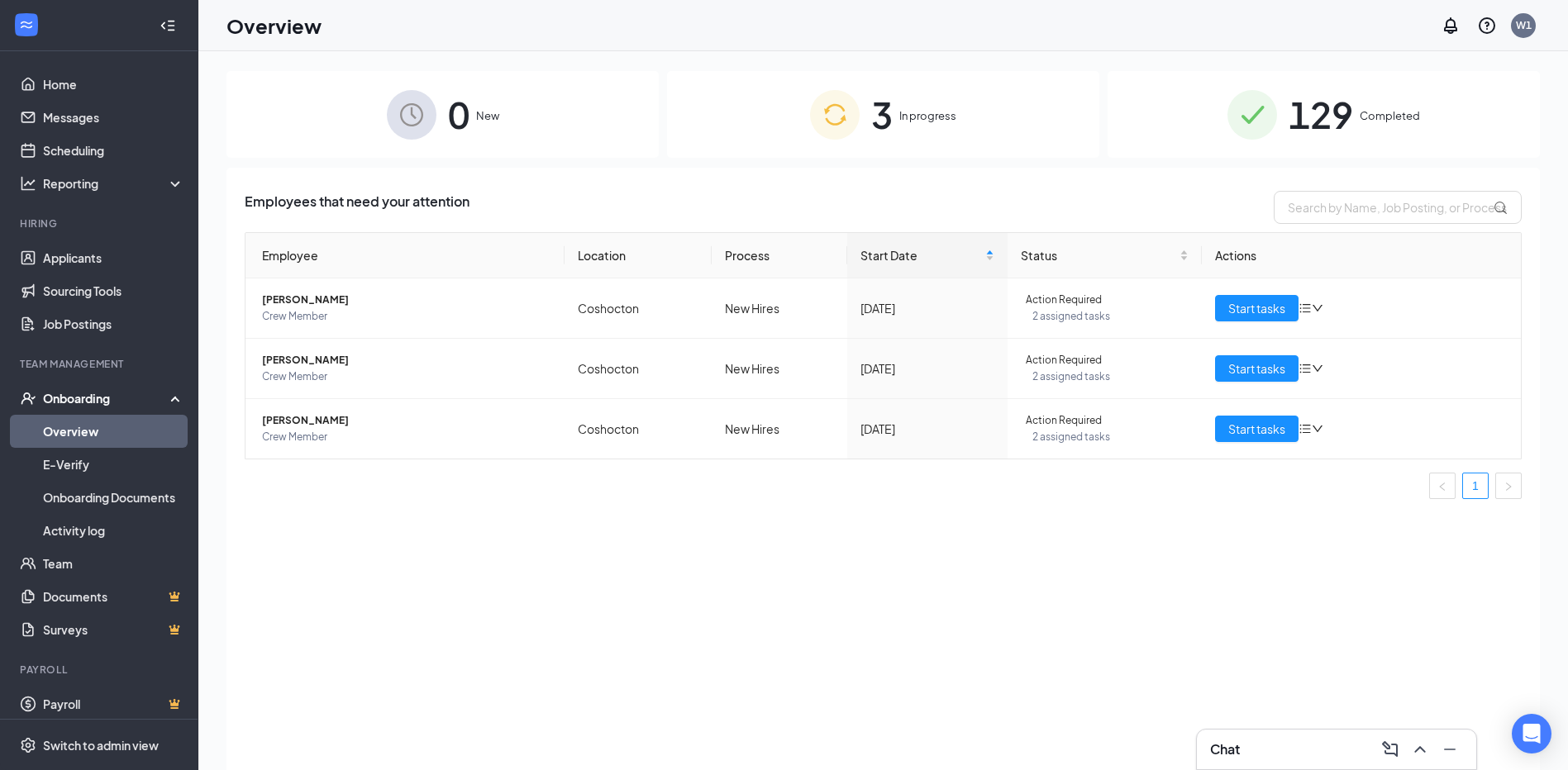
click at [1366, 131] on div "129 Completed" at bounding box center [1323, 115] width 432 height 87
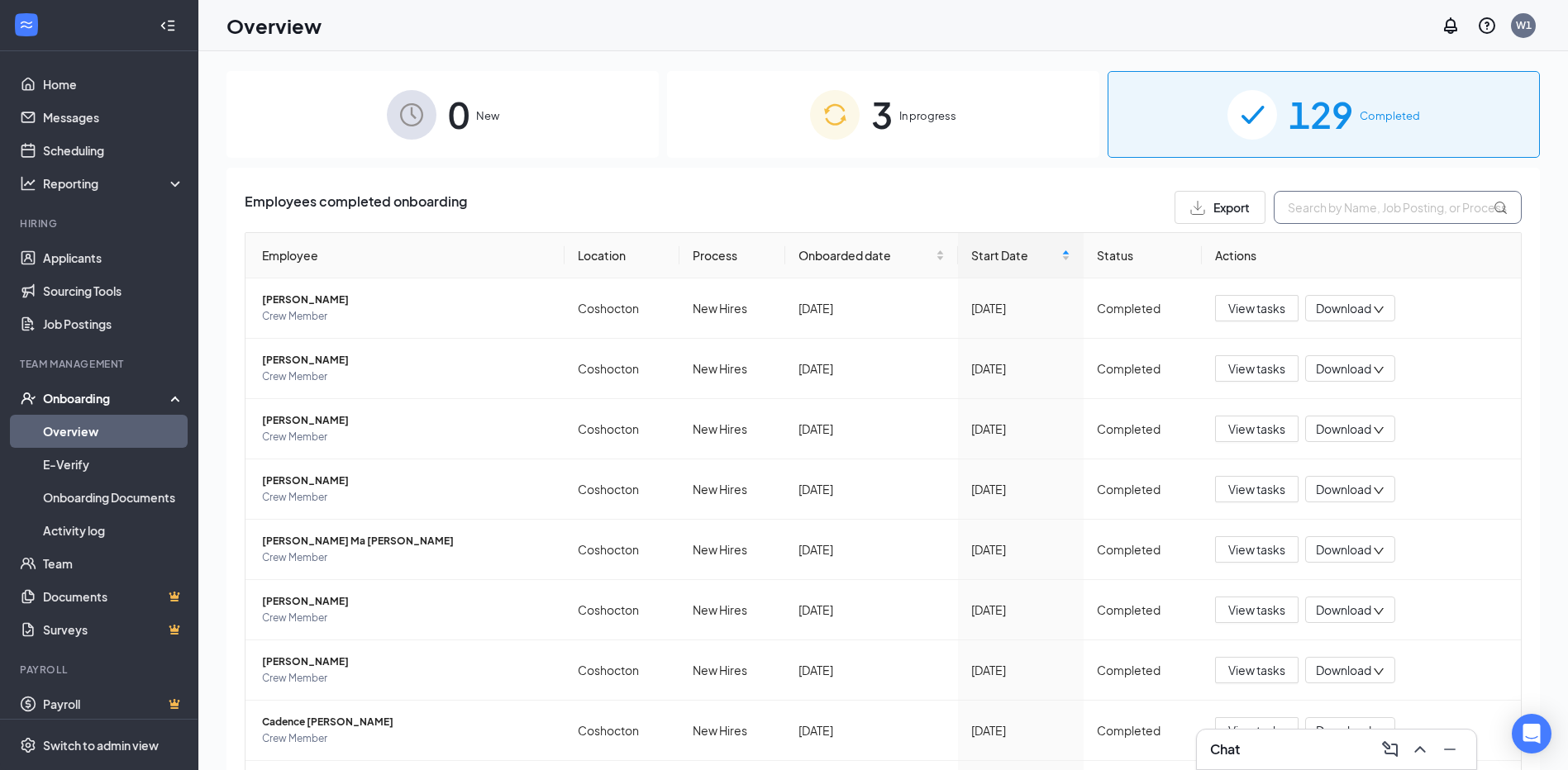
click at [1396, 208] on input "text" at bounding box center [1398, 208] width 248 height 33
type input "Izik"
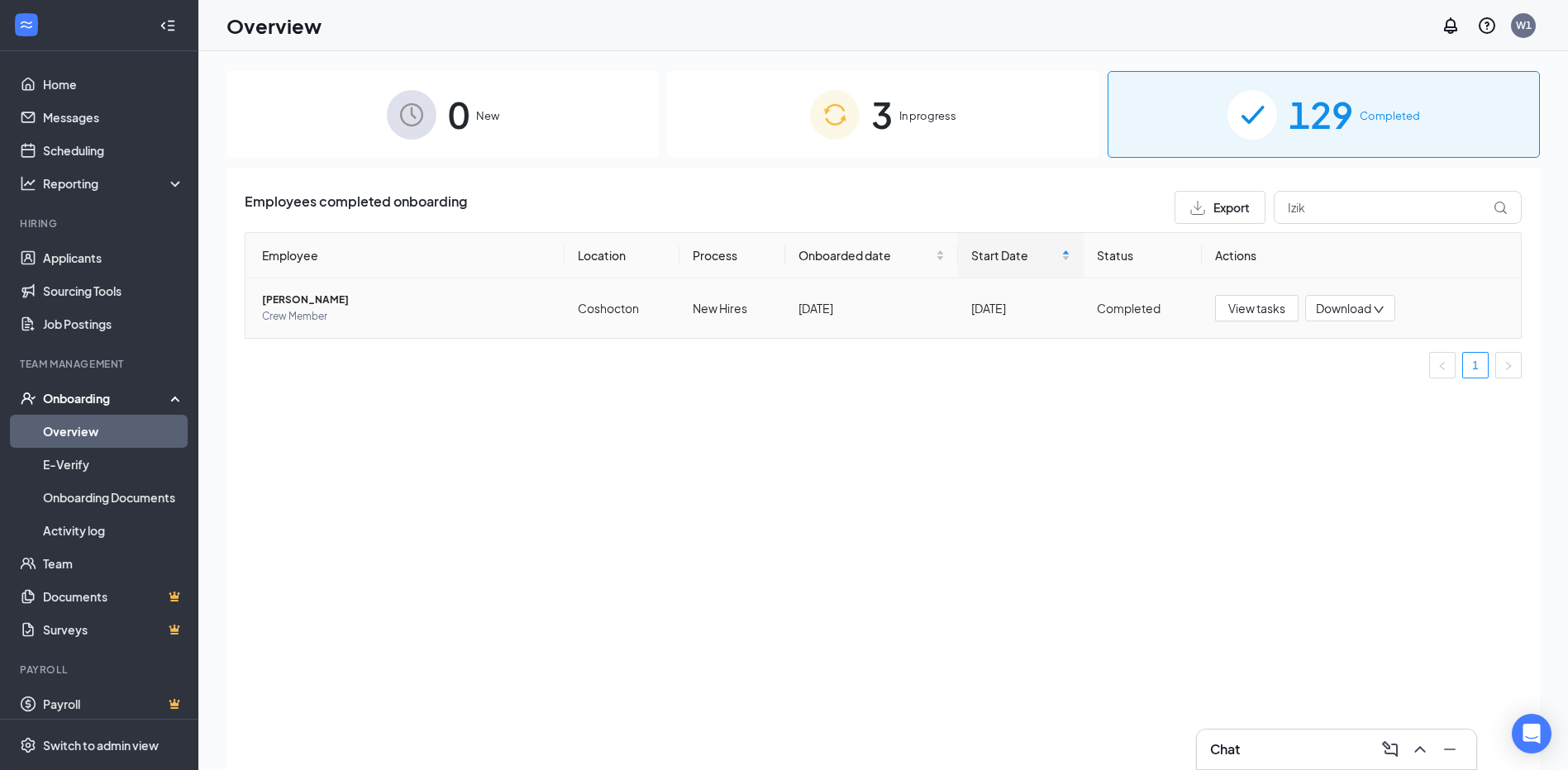
click at [311, 305] on span "[PERSON_NAME]" at bounding box center [406, 299] width 289 height 16
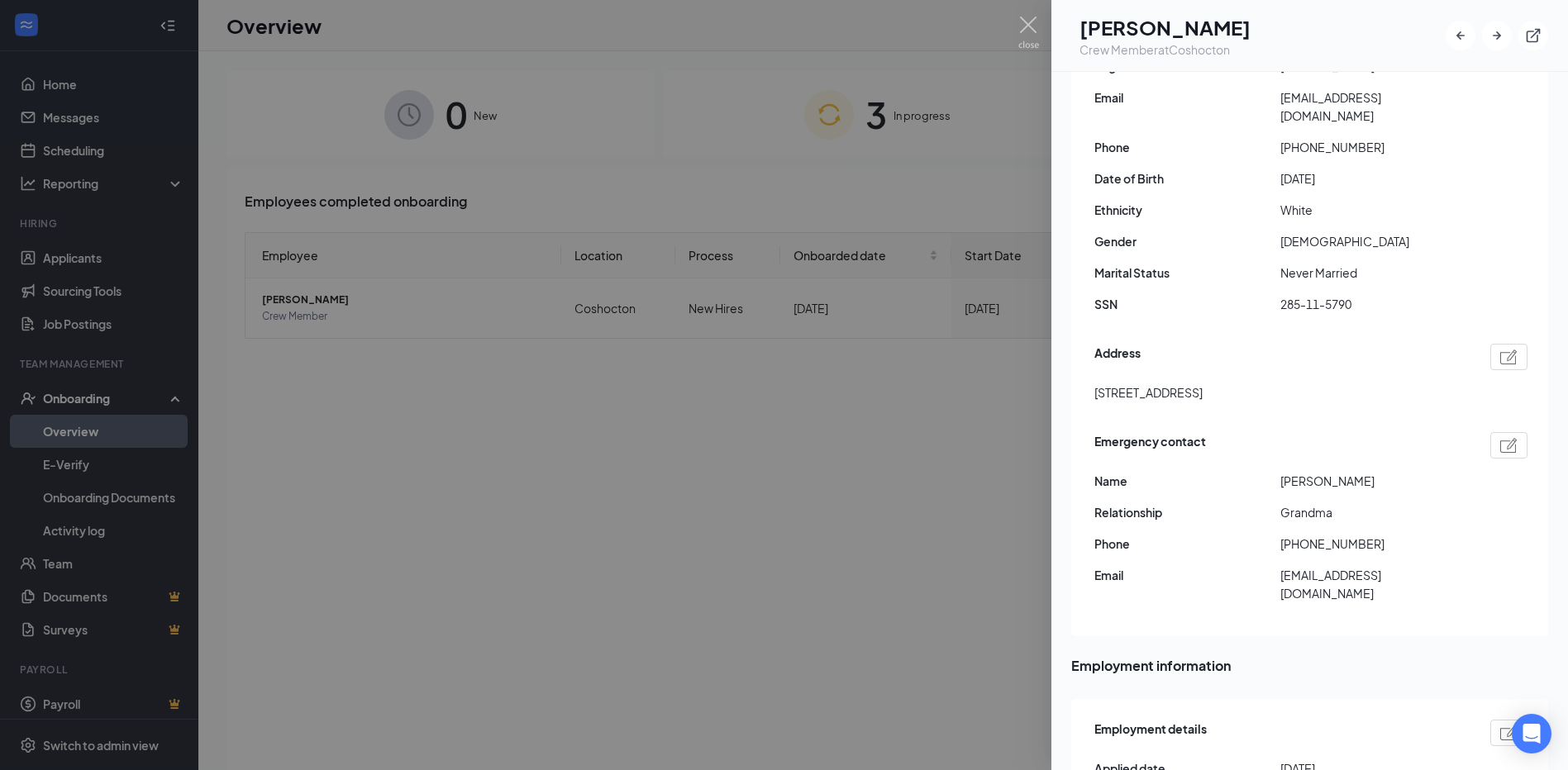
drag, startPoint x: 1252, startPoint y: 214, endPoint x: 1245, endPoint y: 170, distance: 44.6
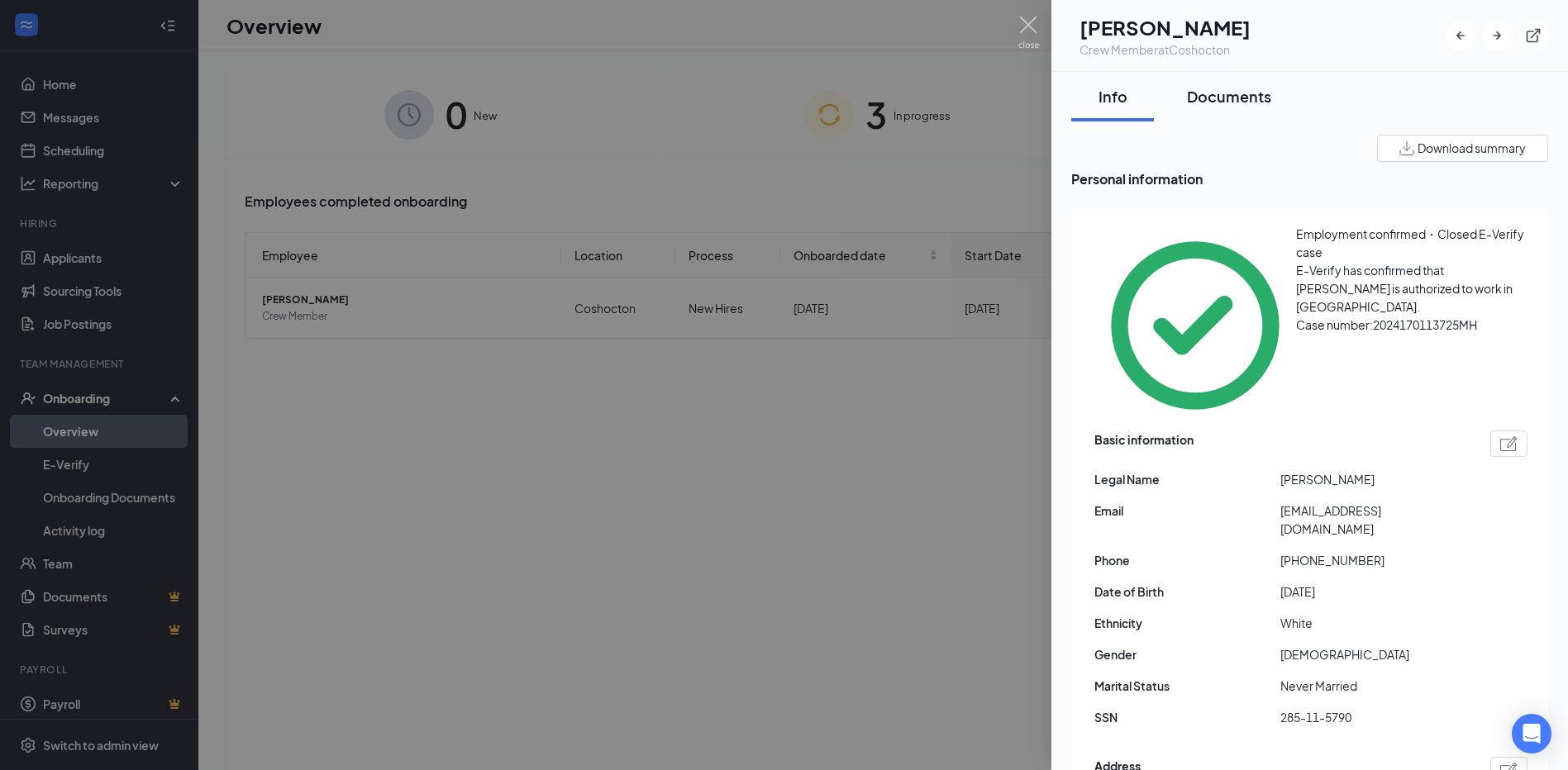
click at [1225, 78] on button "Documents" at bounding box center [1229, 96] width 117 height 49
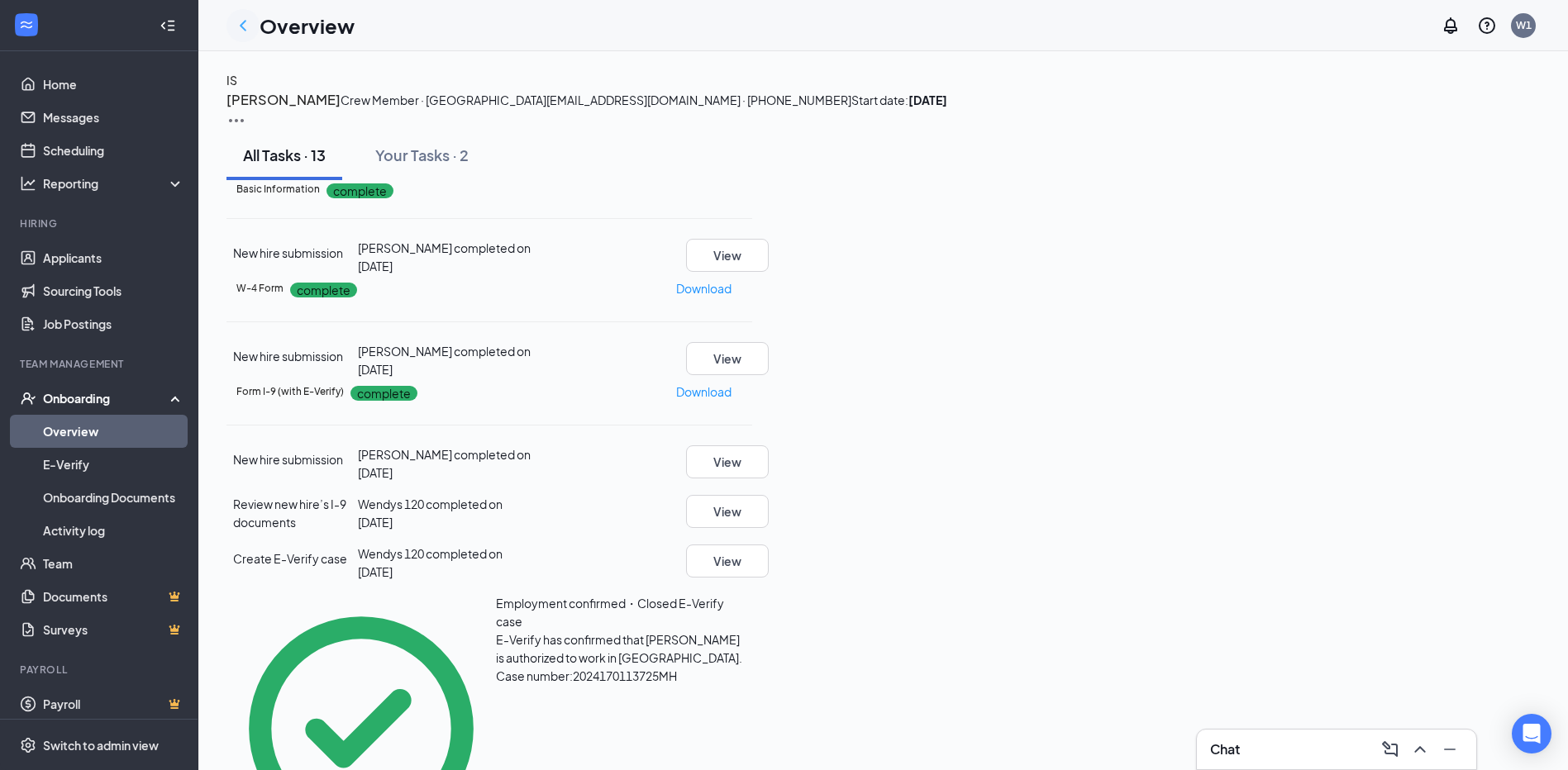
click at [243, 15] on icon "ChevronLeft" at bounding box center [243, 25] width 20 height 20
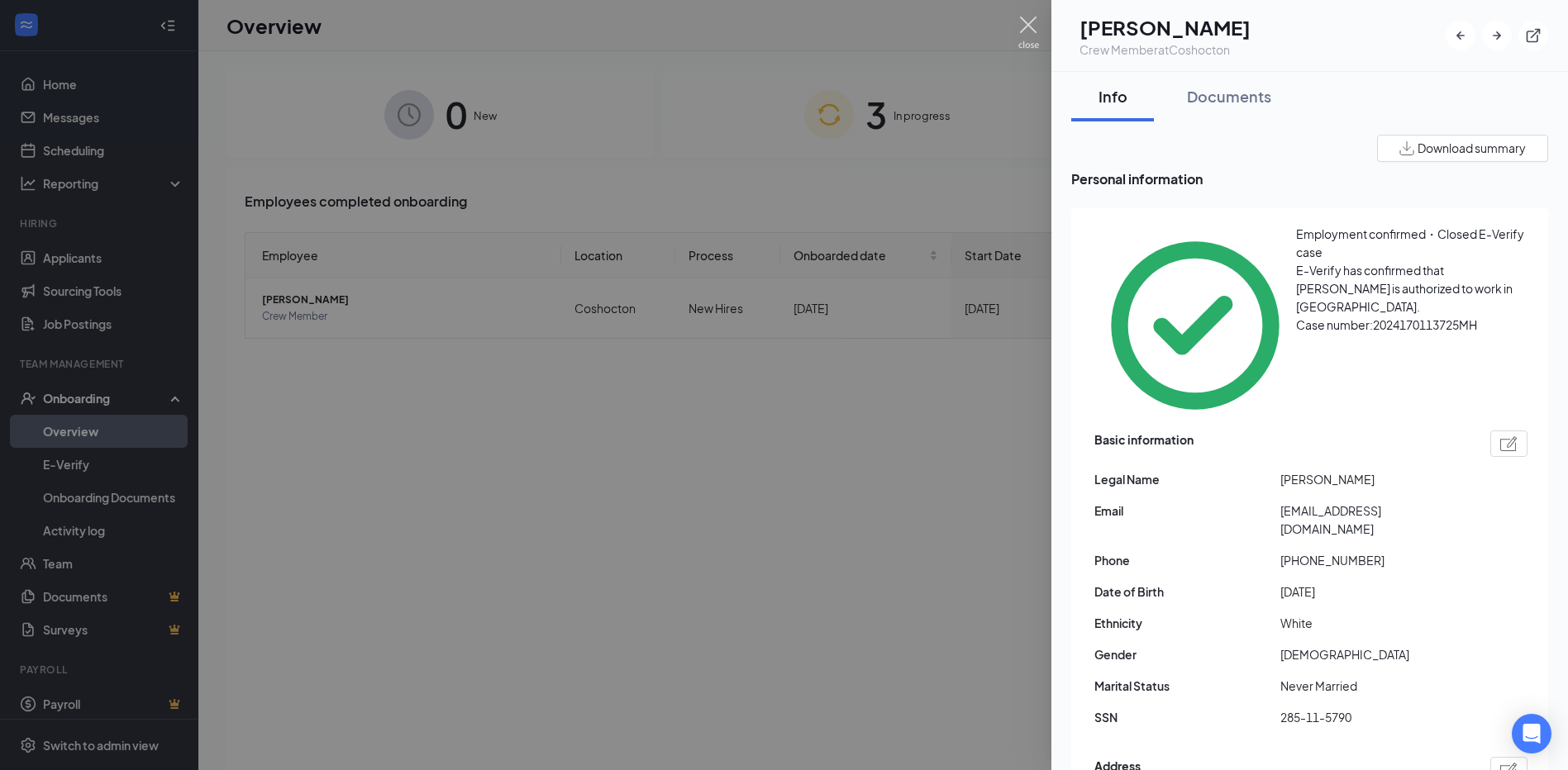
click at [1031, 26] on img at bounding box center [1029, 32] width 20 height 32
